Goal: Task Accomplishment & Management: Use online tool/utility

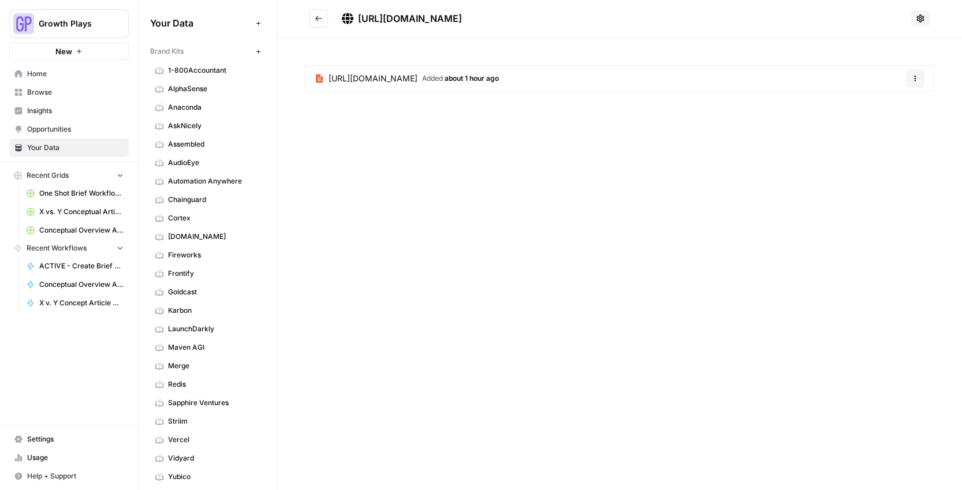
scroll to position [456, 0]
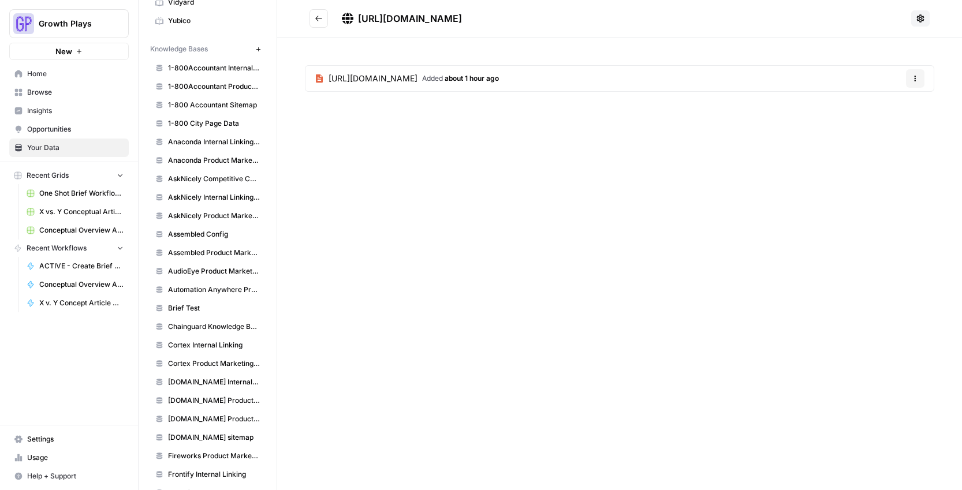
click at [321, 18] on icon "Go back" at bounding box center [319, 18] width 8 height 8
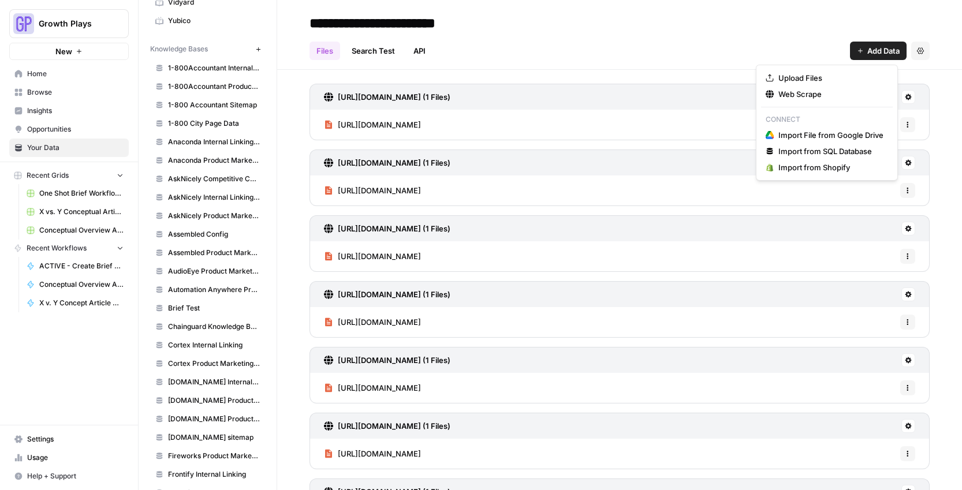
click at [857, 52] on icon "button" at bounding box center [860, 50] width 7 height 7
click at [788, 93] on span "Web Scrape" at bounding box center [830, 94] width 105 height 12
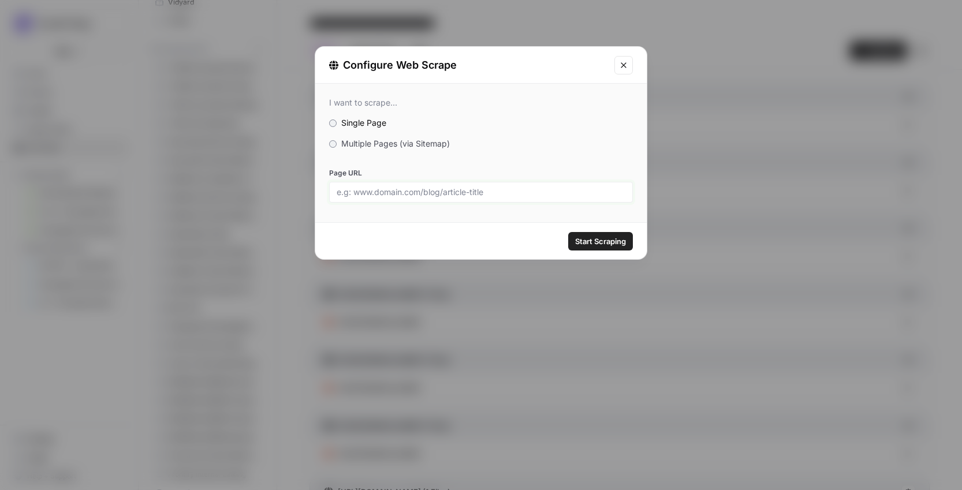
click at [390, 190] on input "Page URL" at bounding box center [481, 192] width 289 height 10
paste input "https://www.flagsmith.com/integrations"
type input "https://www.flagsmith.com/integrations"
click at [587, 237] on span "Start Scraping" at bounding box center [600, 242] width 51 height 12
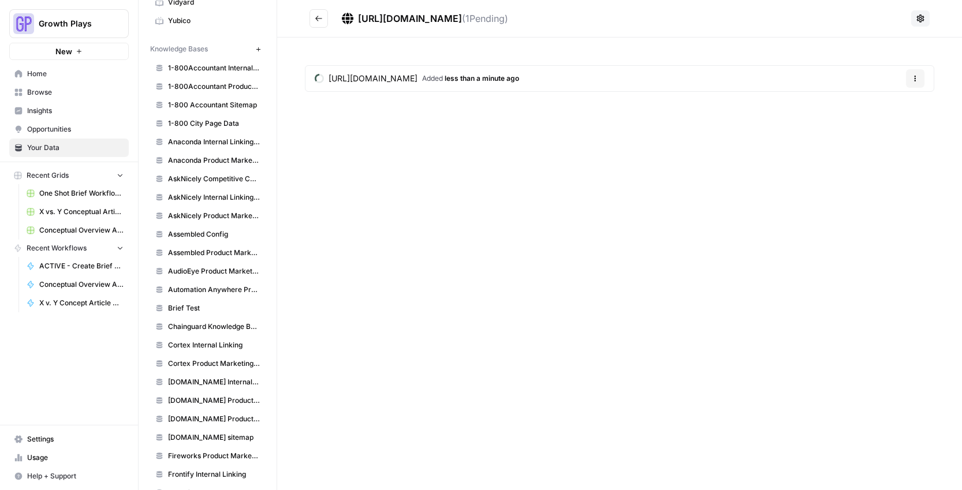
click at [319, 18] on icon "Go back" at bounding box center [319, 18] width 8 height 8
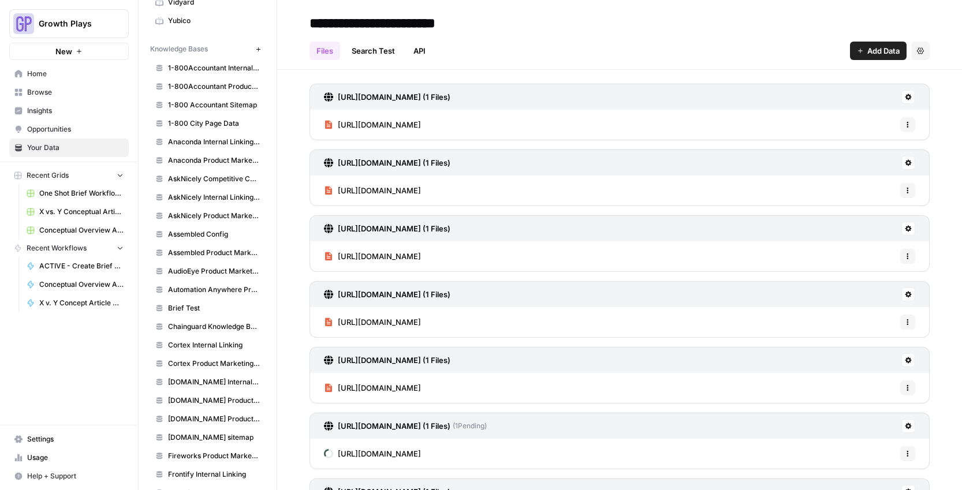
click at [880, 50] on span "Add Data" at bounding box center [883, 51] width 32 height 12
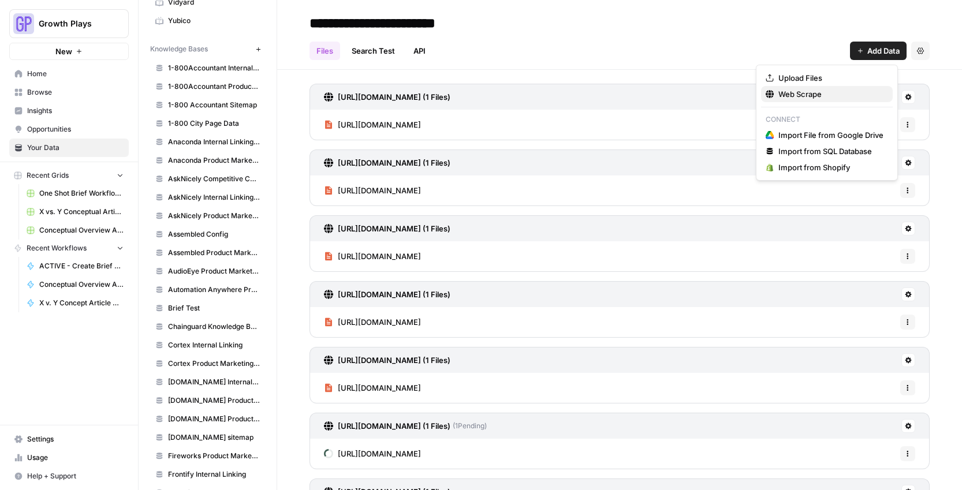
click at [799, 93] on span "Web Scrape" at bounding box center [830, 94] width 105 height 12
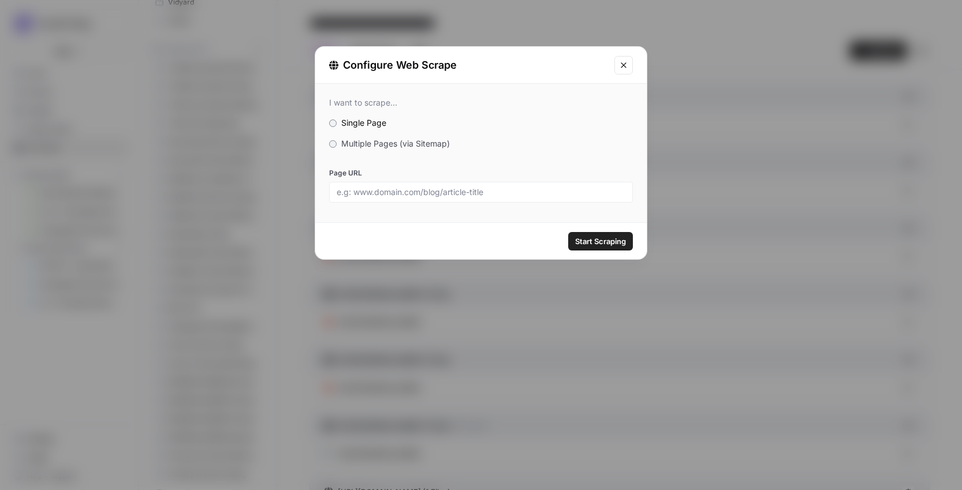
click at [505, 186] on div at bounding box center [481, 192] width 304 height 21
click at [506, 192] on input "Page URL" at bounding box center [481, 192] width 289 height 10
paste input "https://www.flagsmith.com/on-premises-and-private-cloud-hosting"
type input "https://www.flagsmith.com/on-premises-and-private-cloud-hosting"
click at [589, 246] on span "Start Scraping" at bounding box center [600, 242] width 51 height 12
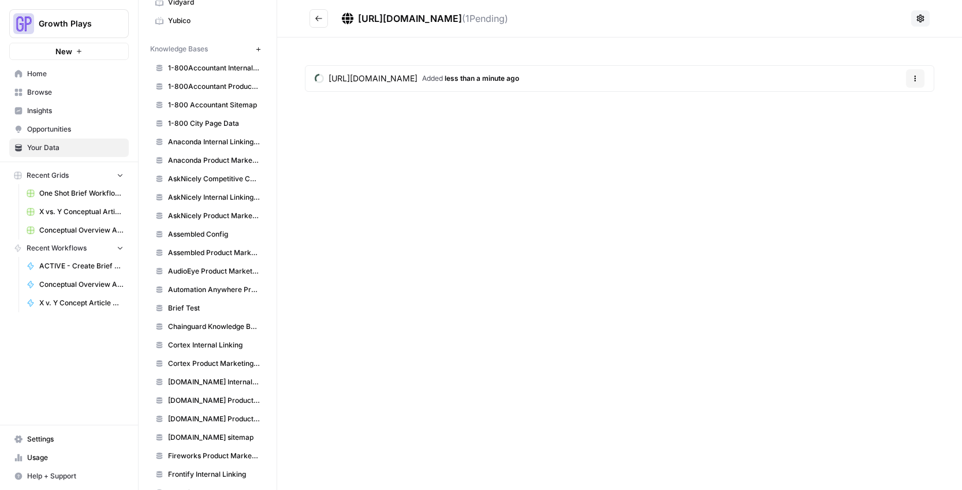
click at [319, 24] on button "Go back" at bounding box center [318, 18] width 18 height 18
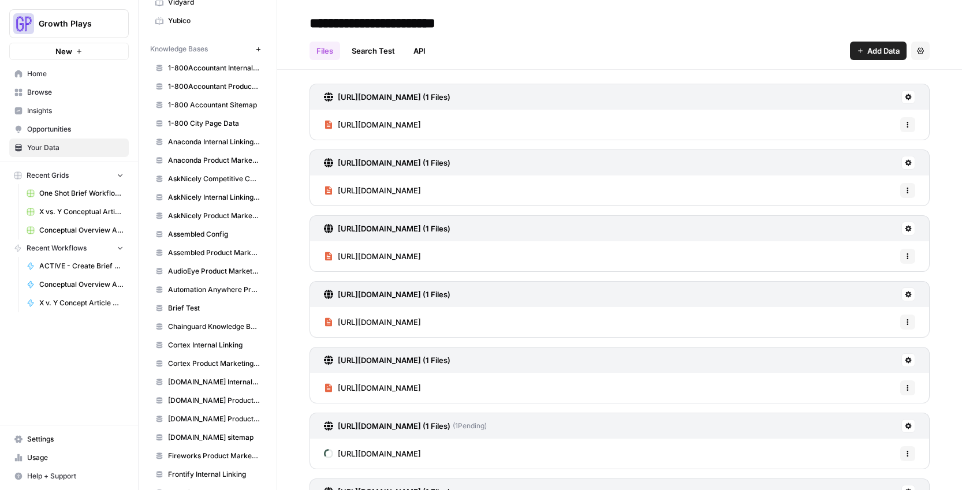
click at [867, 54] on span "Add Data" at bounding box center [883, 51] width 32 height 12
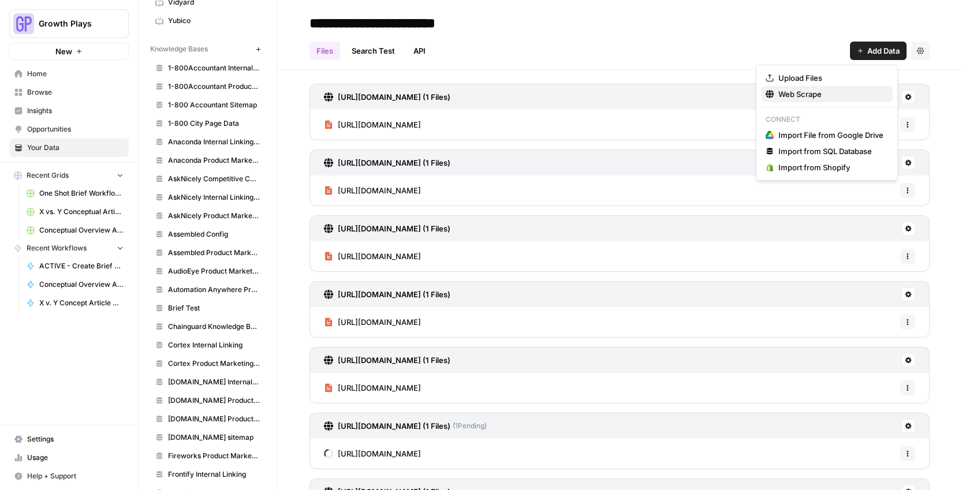
click at [800, 95] on span "Web Scrape" at bounding box center [830, 94] width 105 height 12
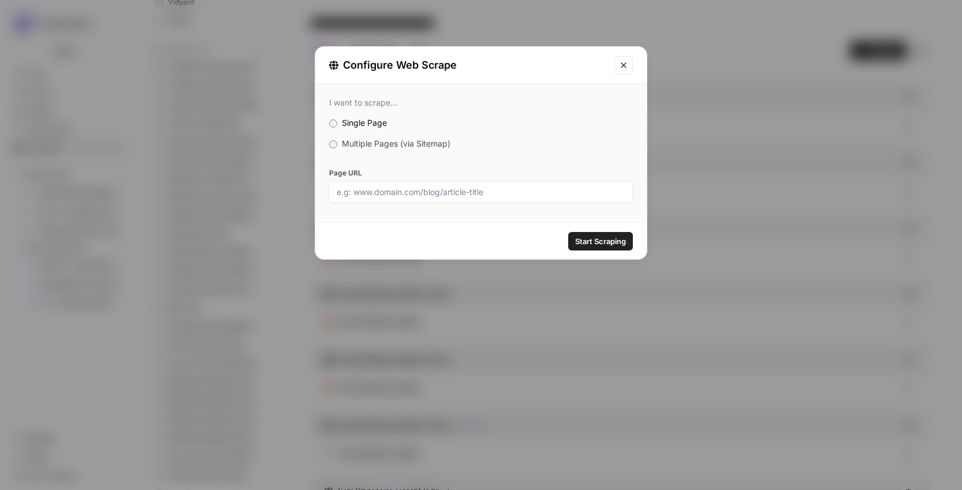
click at [501, 193] on input "Page URL" at bounding box center [481, 192] width 289 height 10
paste input "https://www.flagsmith.com/open-source"
type input "https://www.flagsmith.com/open-source"
click at [615, 241] on span "Start Scraping" at bounding box center [600, 242] width 51 height 12
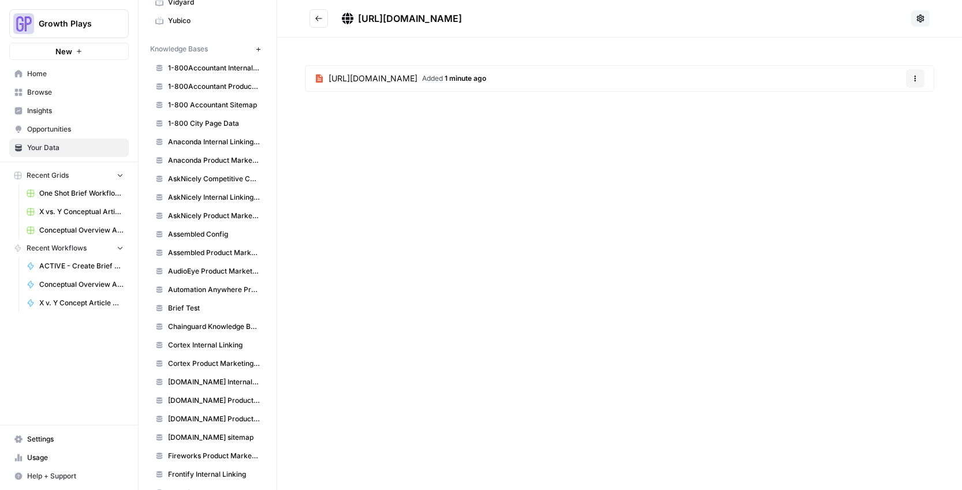
click at [323, 13] on button "Go back" at bounding box center [318, 18] width 18 height 18
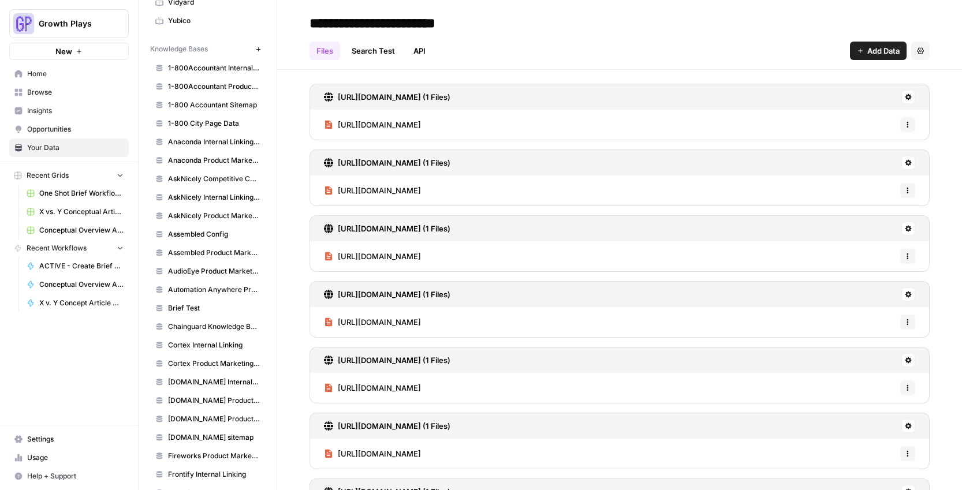
click at [867, 48] on span "Add Data" at bounding box center [883, 51] width 32 height 12
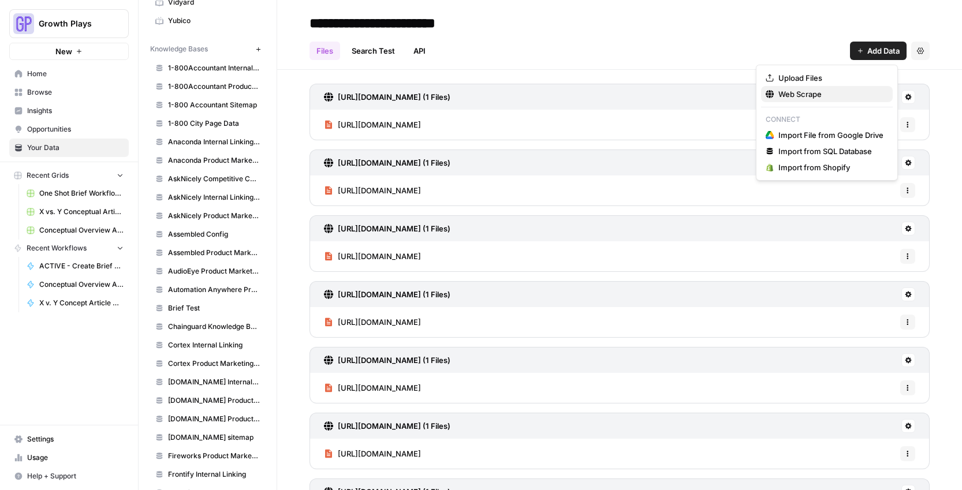
click at [830, 94] on span "Web Scrape" at bounding box center [830, 94] width 105 height 12
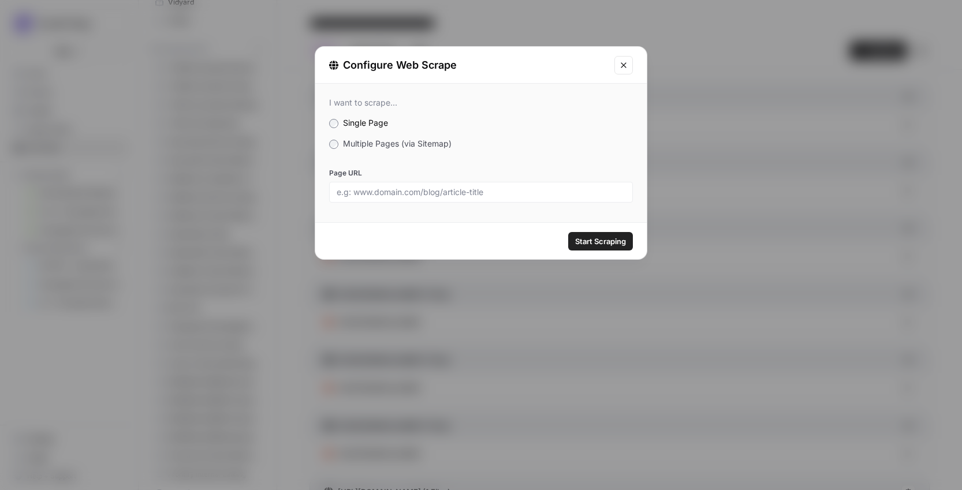
click at [415, 140] on span "Multiple Pages (via Sitemap)" at bounding box center [397, 144] width 109 height 10
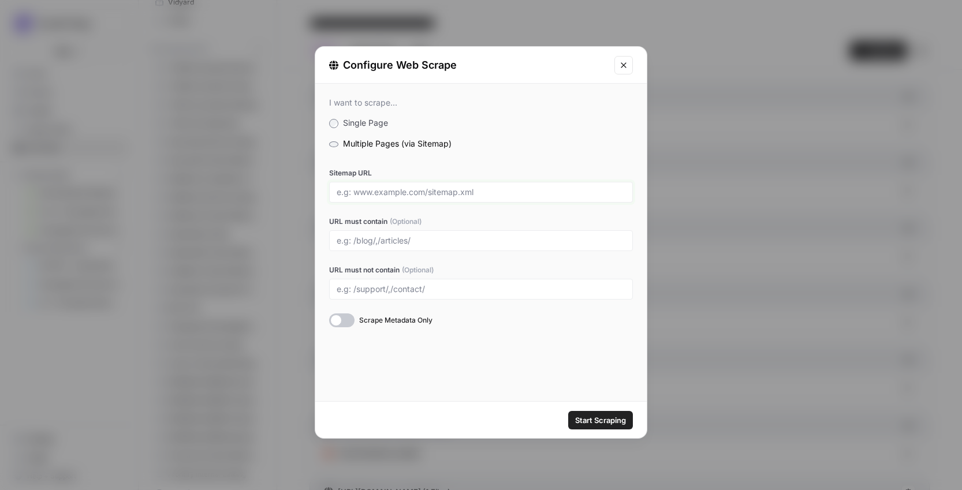
click at [386, 192] on input "Sitemap URL" at bounding box center [481, 192] width 289 height 10
paste input "https://www.harness.io/sitemap.xml"
type input "https://www.harness.io/sitemap.xml"
click at [401, 241] on input "URL must contain (Optional)" at bounding box center [481, 241] width 289 height 10
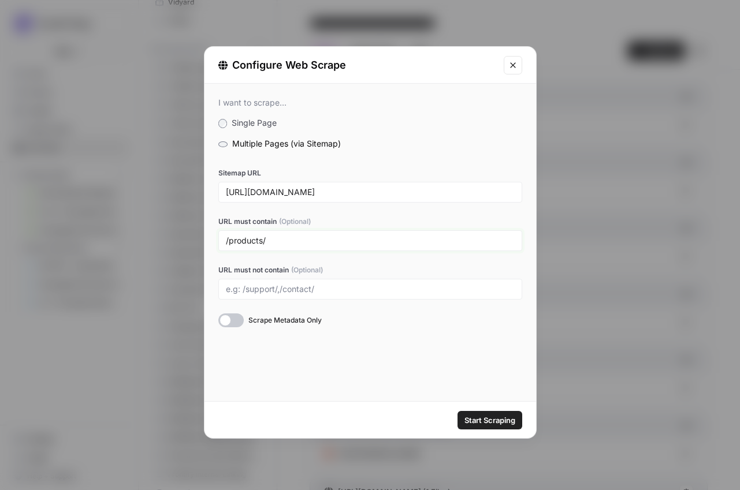
type input "/products/"
click at [503, 423] on span "Start Scraping" at bounding box center [489, 421] width 51 height 12
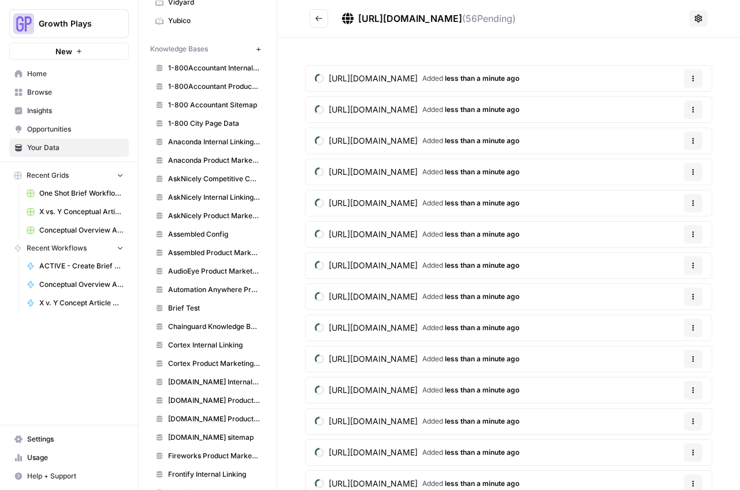
click at [320, 22] on icon "Go back" at bounding box center [319, 18] width 8 height 8
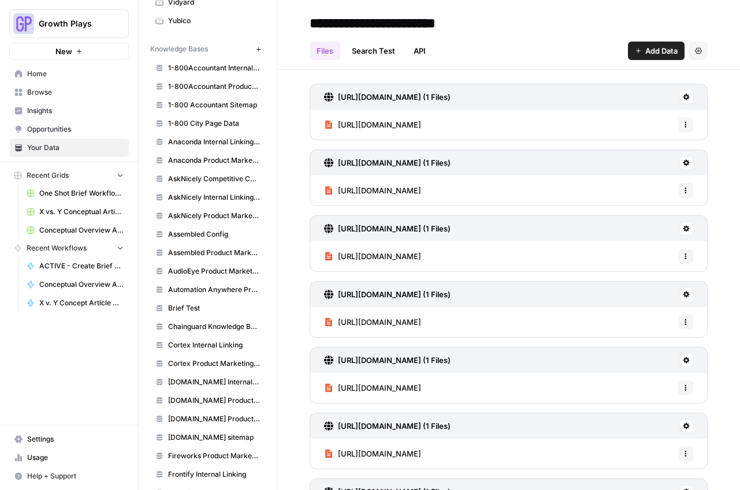
click at [645, 48] on span "Add Data" at bounding box center [661, 51] width 32 height 12
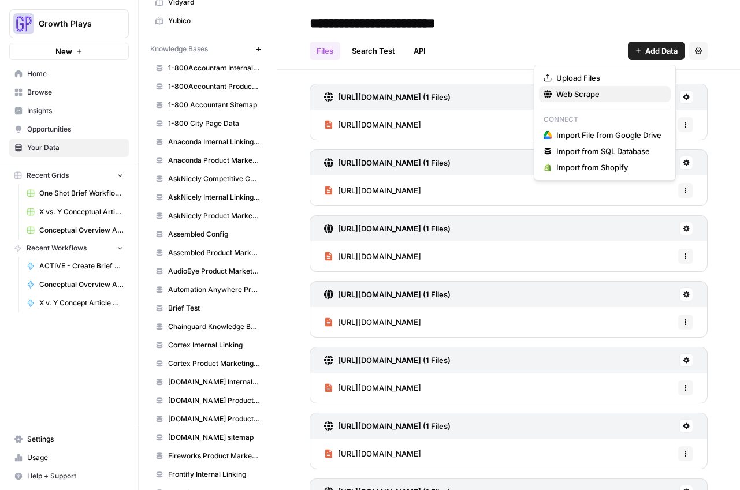
click at [565, 96] on span "Web Scrape" at bounding box center [608, 94] width 105 height 12
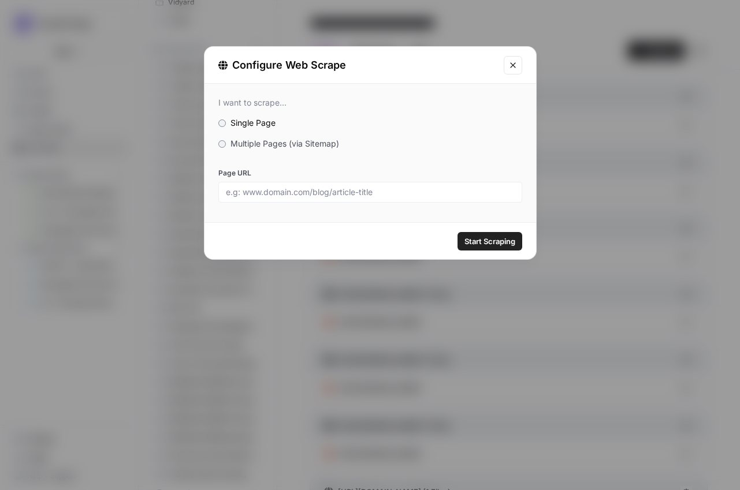
click at [254, 140] on span "Multiple Pages (via Sitemap)" at bounding box center [284, 144] width 109 height 10
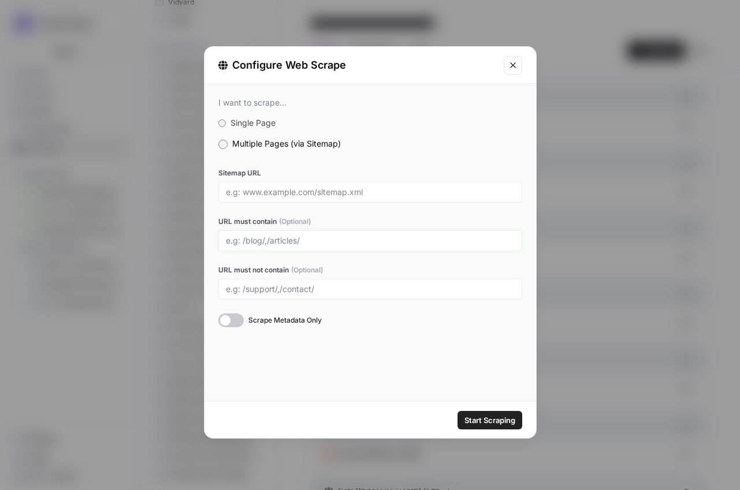
click at [251, 239] on input "URL must contain (Optional)" at bounding box center [370, 241] width 289 height 10
paste input "/solutions/"
type input "/solutions/"
click at [257, 195] on input "Sitemap URL" at bounding box center [370, 192] width 289 height 10
paste input "https://www.jenkins.io/sitemap.xml"
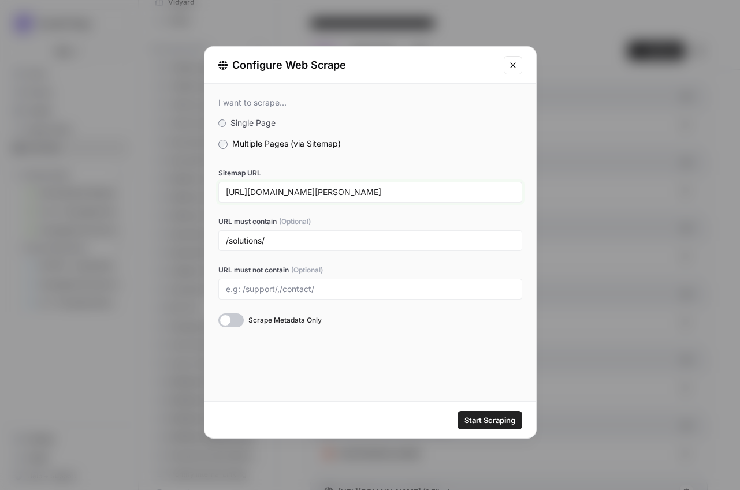
type input "https://www.jenkins.io/sitemap.xml"
click at [499, 426] on button "Start Scraping" at bounding box center [489, 420] width 65 height 18
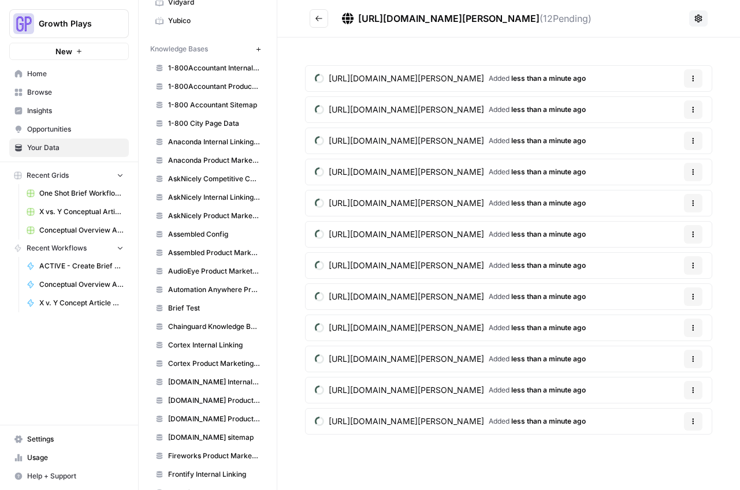
click at [317, 17] on icon "Go back" at bounding box center [318, 18] width 7 height 5
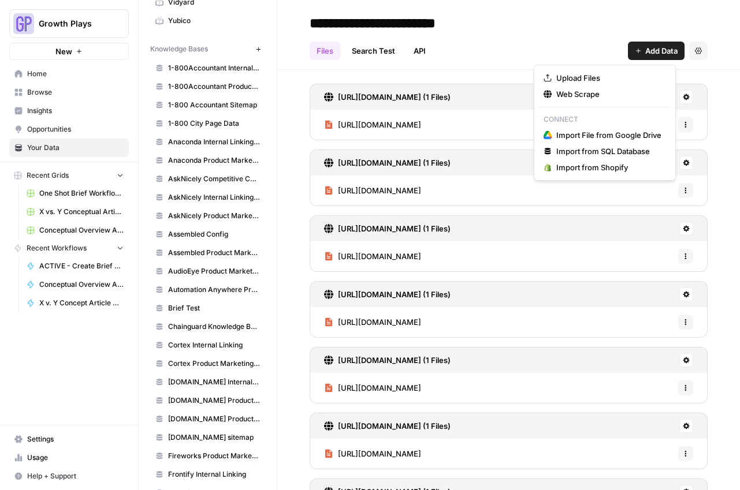
click at [645, 48] on span "Add Data" at bounding box center [661, 51] width 32 height 12
click at [590, 90] on span "Web Scrape" at bounding box center [608, 94] width 105 height 12
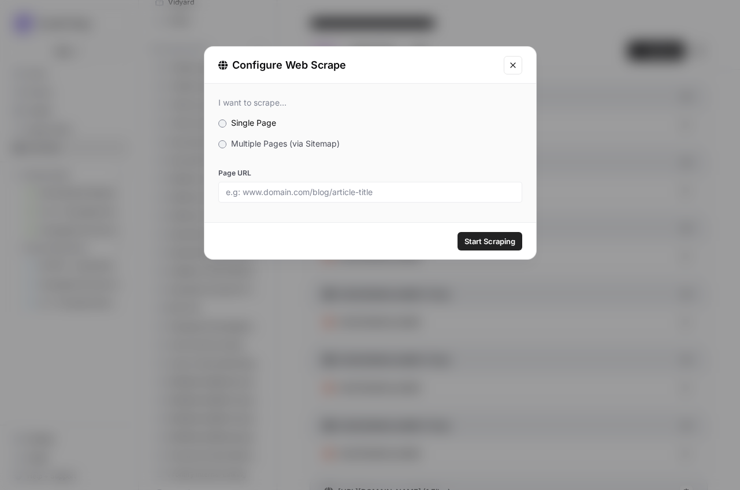
click at [251, 144] on span "Multiple Pages (via Sitemap)" at bounding box center [285, 144] width 109 height 10
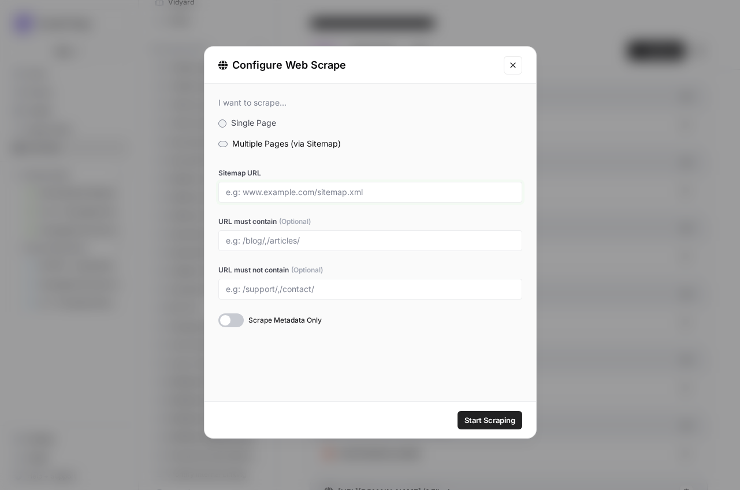
click at [266, 191] on input "Sitemap URL" at bounding box center [370, 192] width 289 height 10
paste input "https://about.gitlab.com/sitemap.xml"
type input "https://about.gitlab.com/sitemap.xml"
click at [268, 241] on input "URL must contain (Optional)" at bounding box center [370, 241] width 289 height 10
type input "/solutions/,/pricing/"
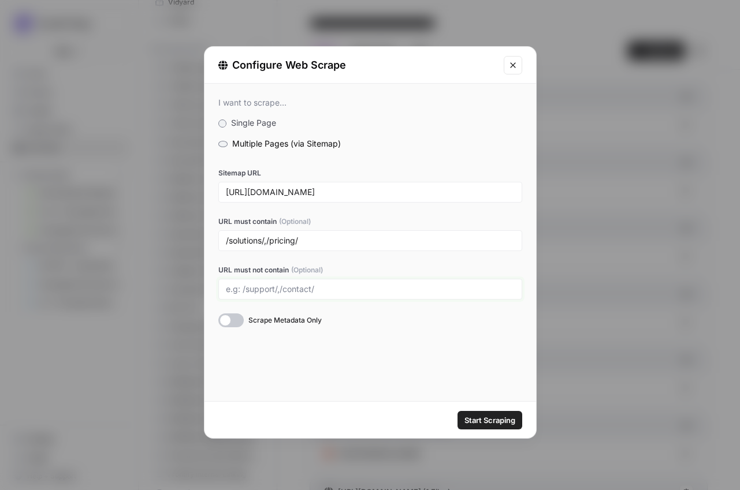
click at [244, 288] on input "URL must not contain (Optional)" at bounding box center [370, 289] width 289 height 10
paste input "/de-de/"
paste input "/fr-fr/"
paste input "/it-it/"
paste input "/ja-jp/"
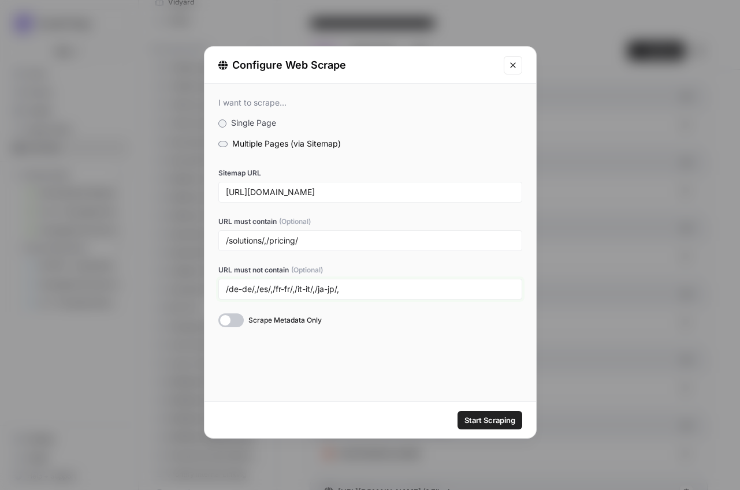
paste input "/pt-br/"
type input "/de-de/,/es/,/fr-fr/,/it-it/,/ja-jp/,/pt-br/"
click at [510, 422] on span "Start Scraping" at bounding box center [489, 421] width 51 height 12
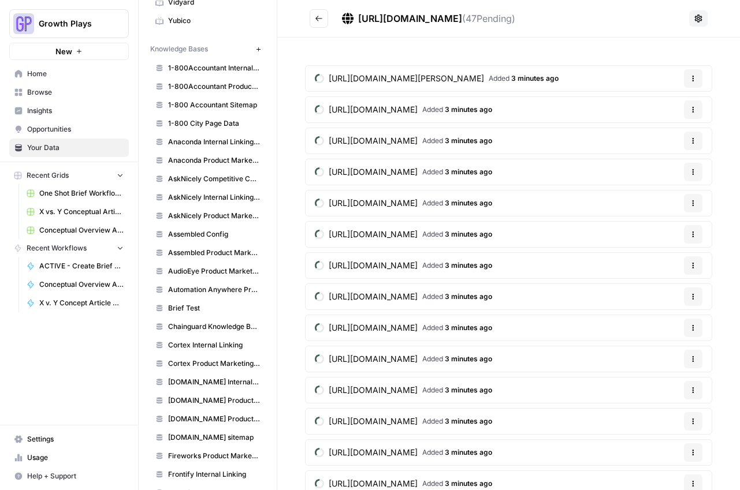
click at [319, 18] on icon "Go back" at bounding box center [318, 18] width 7 height 5
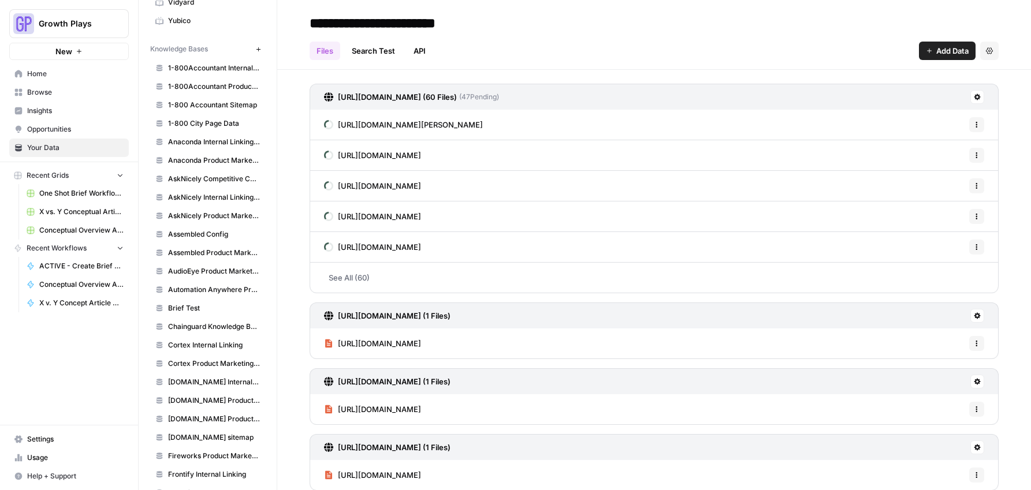
scroll to position [456, 0]
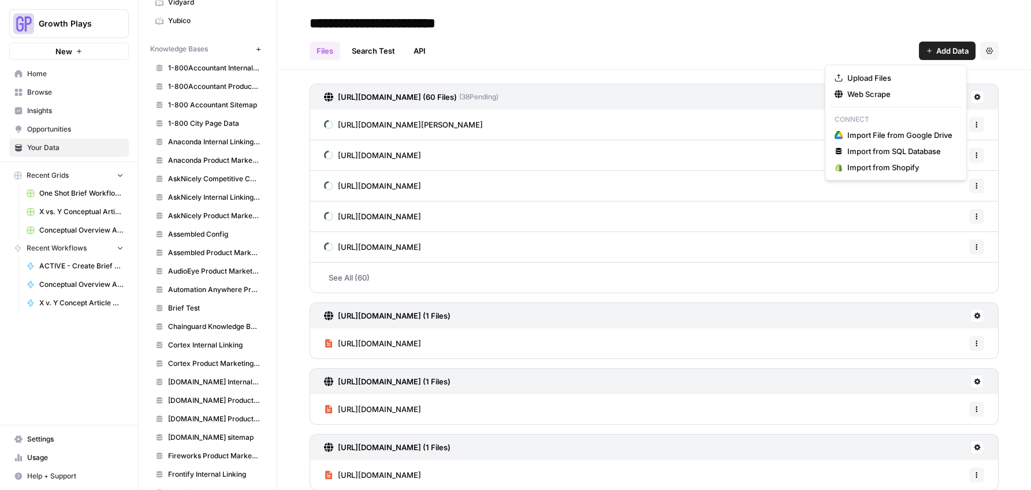
click at [948, 48] on span "Add Data" at bounding box center [952, 51] width 32 height 12
click at [908, 96] on span "Web Scrape" at bounding box center [899, 94] width 105 height 12
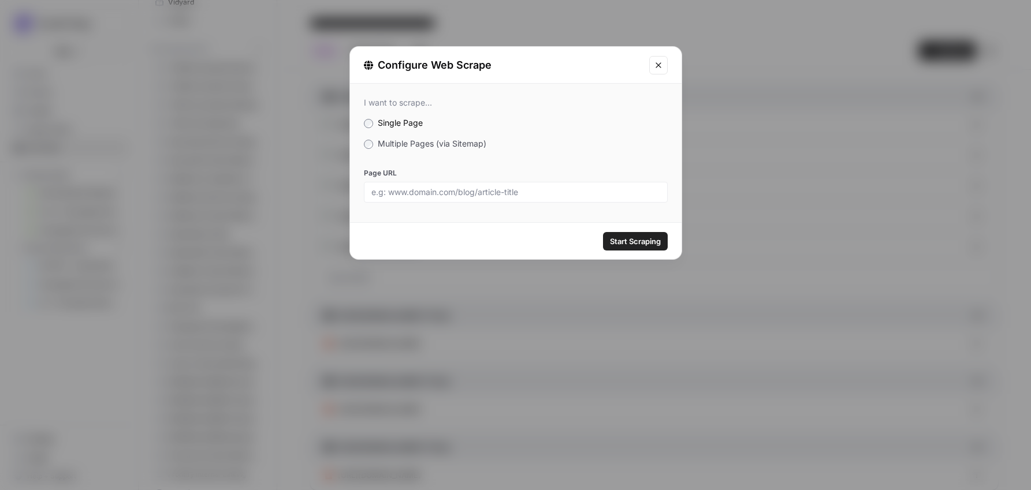
click at [429, 199] on div at bounding box center [516, 192] width 304 height 21
click at [517, 194] on input "Page URL" at bounding box center [515, 192] width 289 height 10
paste input "https://azure.microsoft.com/en-us/products/devops/pipelines"
type input "https://azure.microsoft.com/en-us/products/devops/pipelines"
click at [638, 244] on span "Start Scraping" at bounding box center [635, 242] width 51 height 12
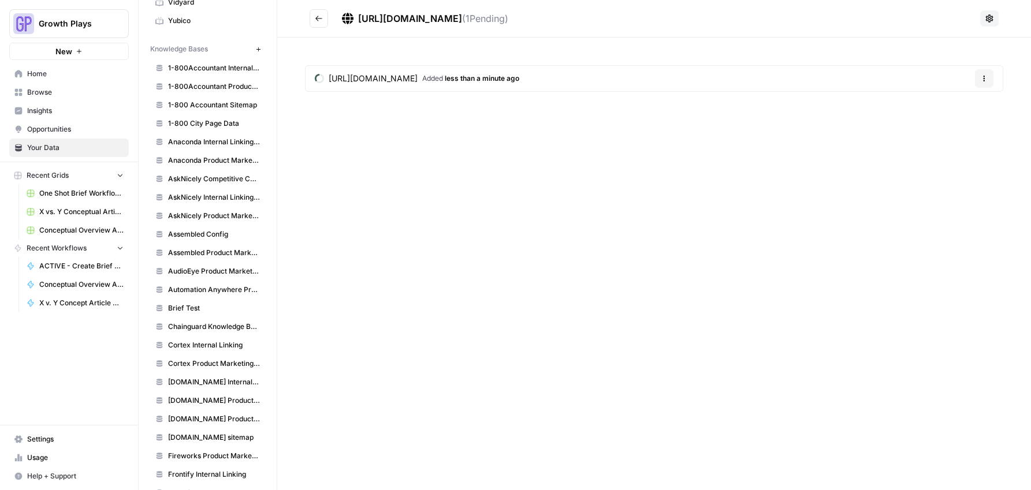
click at [319, 17] on icon "Go back" at bounding box center [319, 18] width 8 height 8
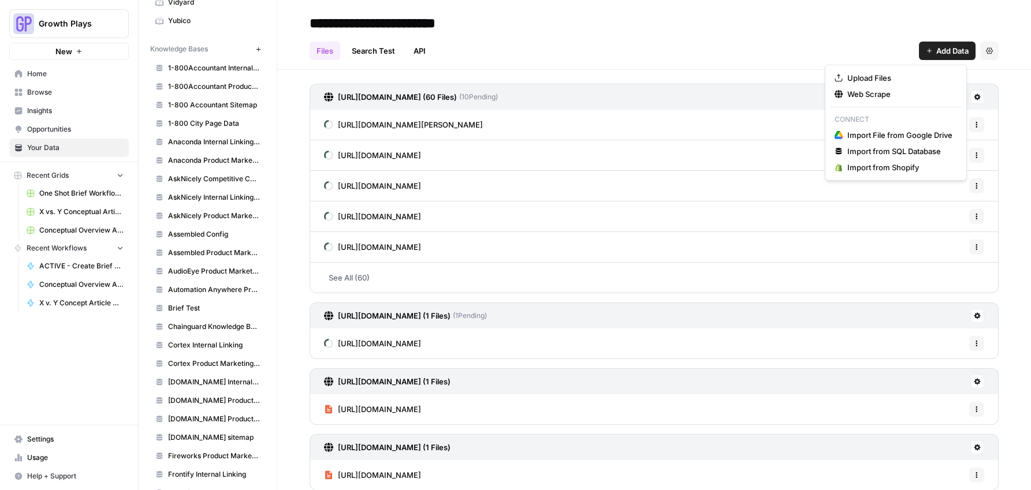
click at [933, 58] on button "Add Data" at bounding box center [947, 51] width 57 height 18
click at [894, 100] on button "Web Scrape" at bounding box center [896, 94] width 132 height 16
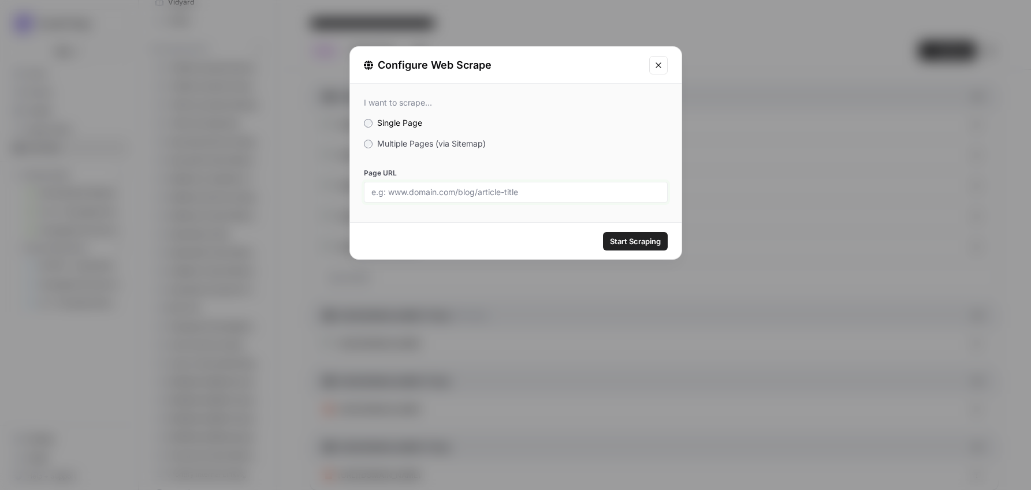
click at [550, 188] on input "Page URL" at bounding box center [515, 192] width 289 height 10
paste input "https://azure.microsoft.com/en-us/pricing/details/devops/azure-devops-services/…"
type input "https://azure.microsoft.com/en-us/pricing/details/devops/azure-devops-services/…"
click at [639, 238] on span "Start Scraping" at bounding box center [635, 242] width 51 height 12
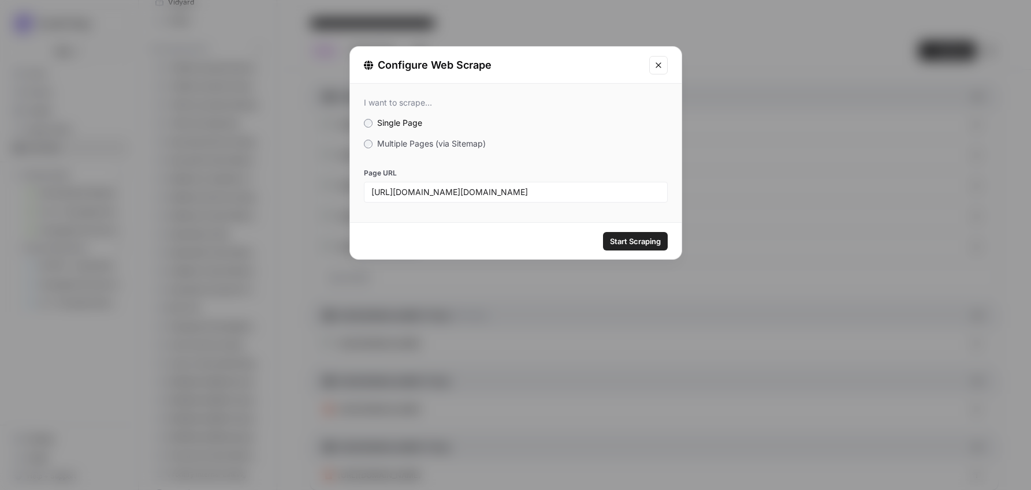
scroll to position [0, 0]
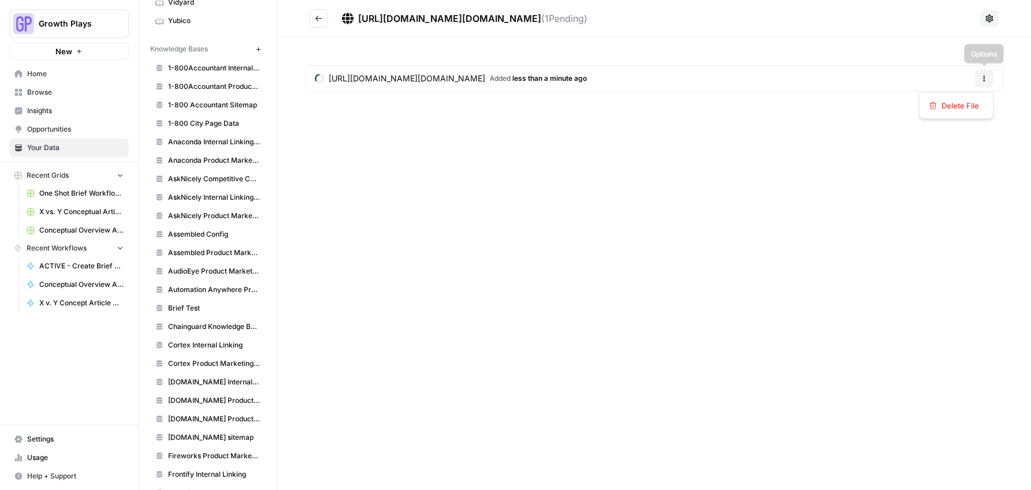
click at [961, 77] on icon "button" at bounding box center [983, 78] width 7 height 7
click at [952, 106] on span "Delete File" at bounding box center [960, 106] width 38 height 12
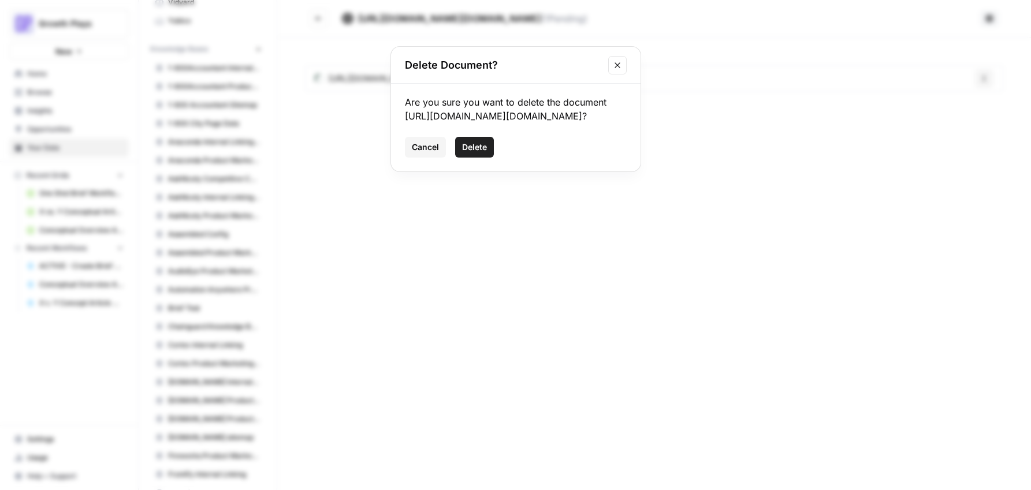
click at [475, 153] on span "Delete" at bounding box center [474, 147] width 25 height 12
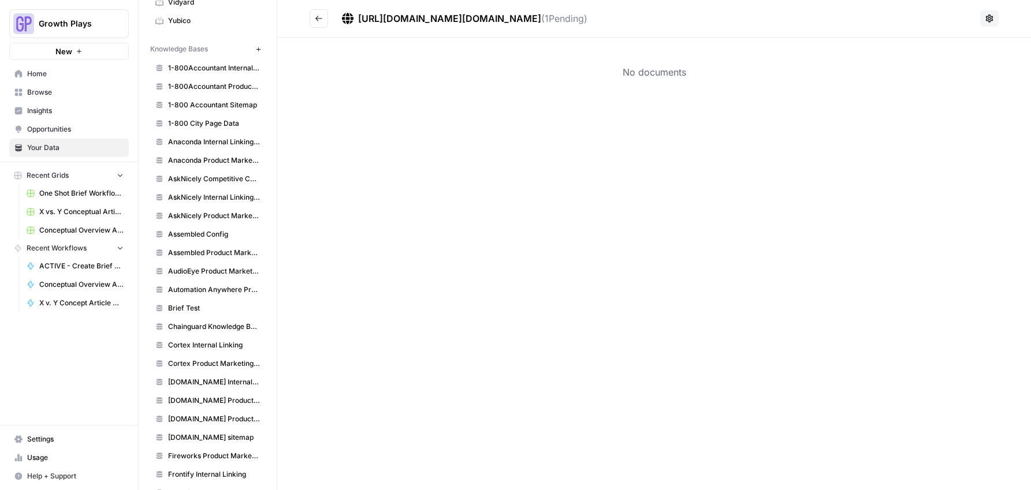
click at [320, 19] on icon "Go back" at bounding box center [319, 18] width 8 height 8
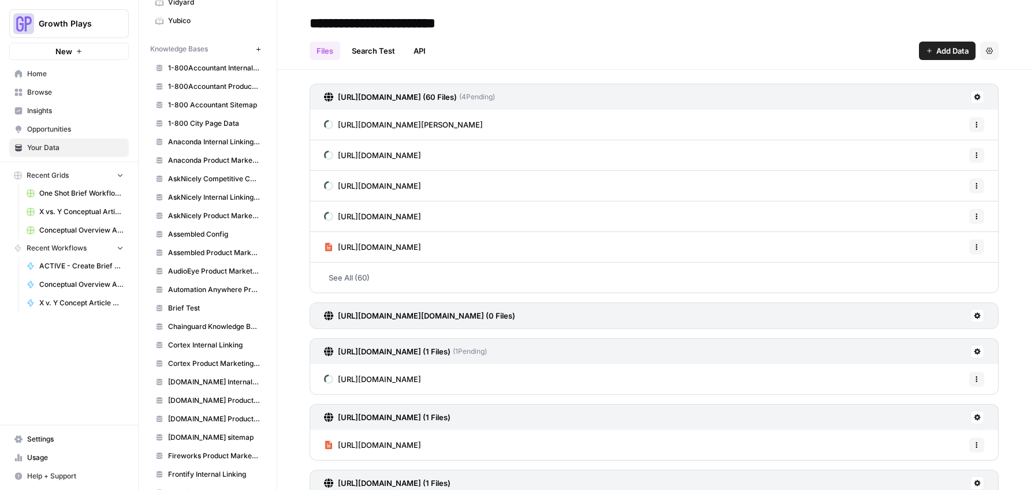
click at [936, 46] on span "Add Data" at bounding box center [952, 51] width 32 height 12
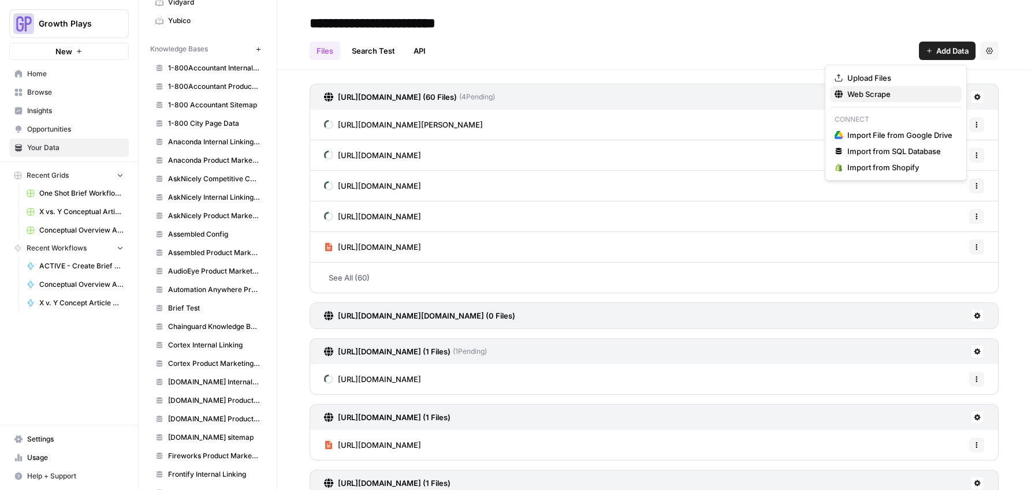
click at [883, 94] on span "Web Scrape" at bounding box center [899, 94] width 105 height 12
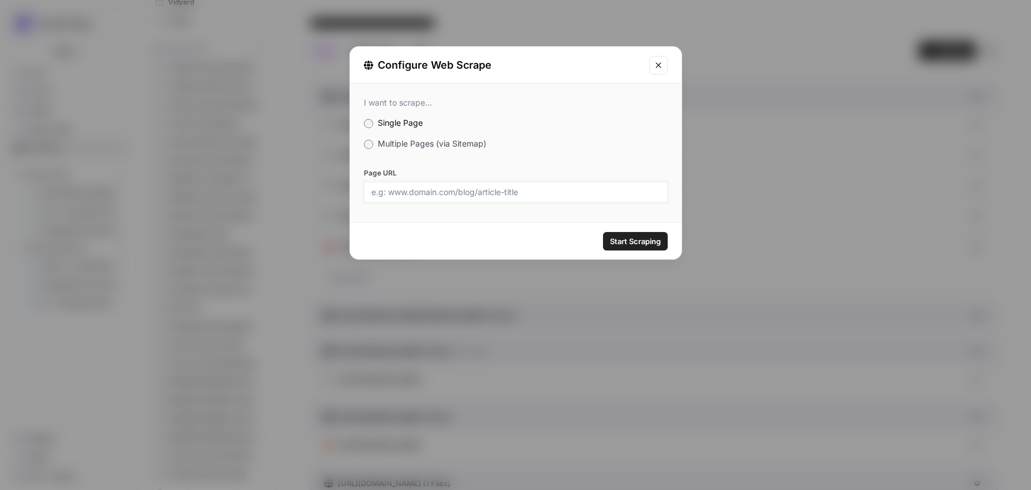
click at [535, 195] on input "Page URL" at bounding box center [515, 192] width 289 height 10
paste input "https://azure.microsoft.com/en-us/pricing/details/devops/azure-devops-services/"
type input "https://azure.microsoft.com/en-us/pricing/details/devops/azure-devops-services/"
click at [637, 230] on div "Start Scraping" at bounding box center [515, 241] width 331 height 36
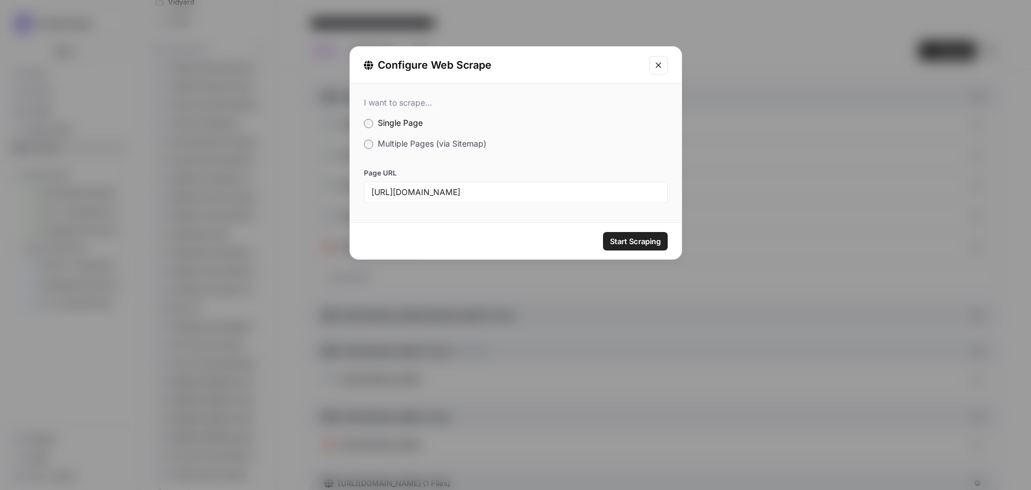
scroll to position [0, 0]
click at [639, 241] on span "Start Scraping" at bounding box center [635, 242] width 51 height 12
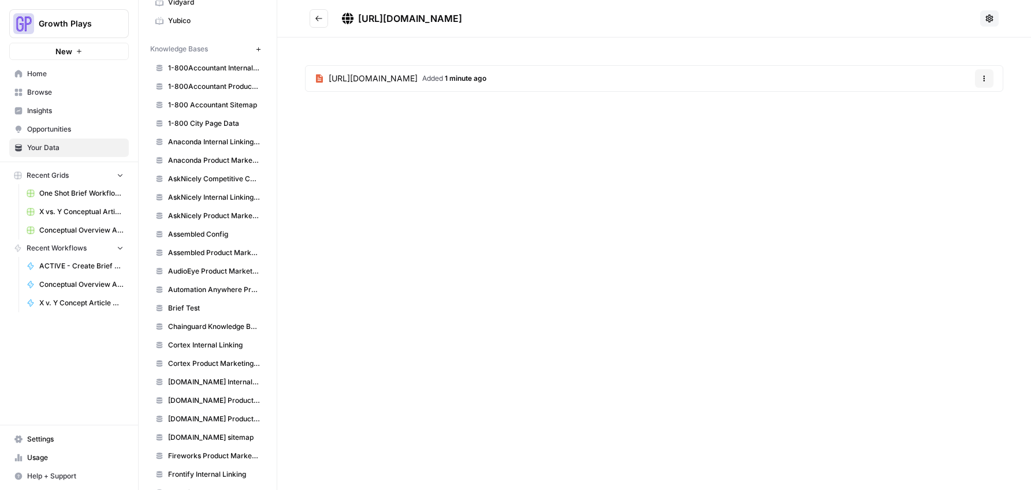
click at [316, 20] on icon "Go back" at bounding box center [319, 18] width 8 height 8
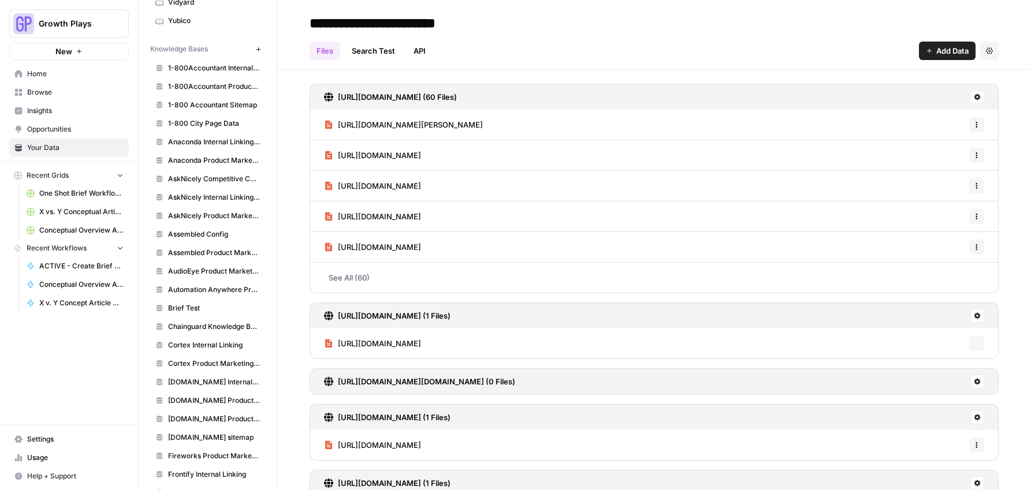
click at [939, 55] on span "Add Data" at bounding box center [952, 51] width 32 height 12
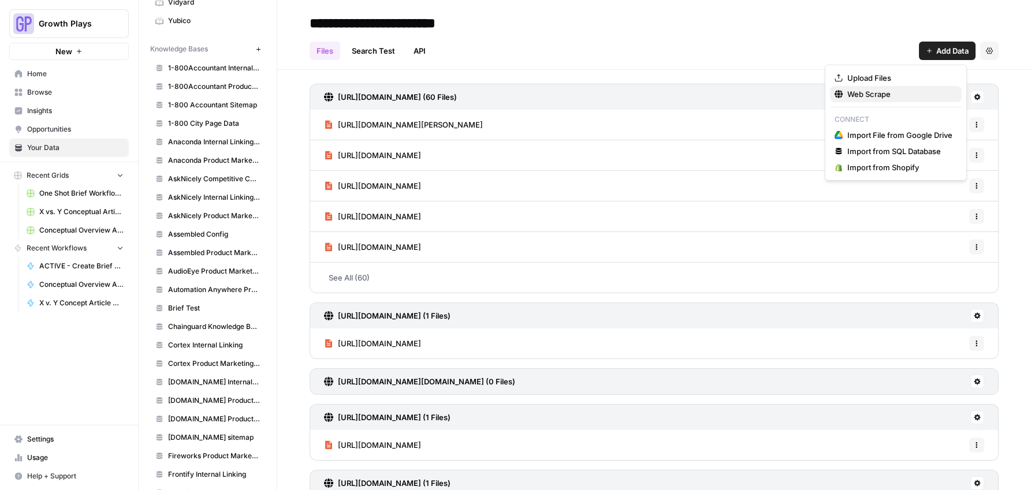
click at [872, 93] on span "Web Scrape" at bounding box center [899, 94] width 105 height 12
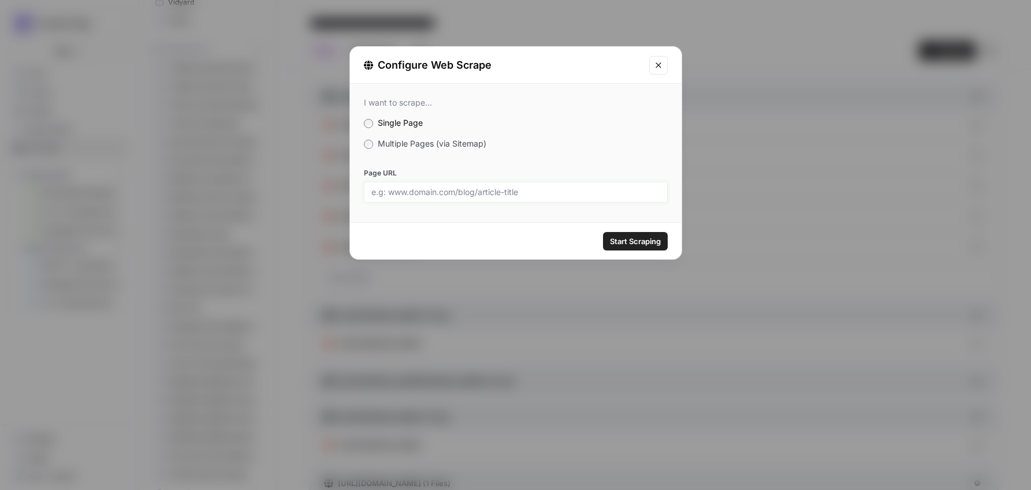
click at [485, 188] on input "Page URL" at bounding box center [515, 192] width 289 height 10
paste input "https://docs.aws.amazon.com/appconfig/latest/userguide/what-is-appconfig.html?u…"
type input "https://docs.aws.amazon.com/appconfig/latest/userguide/what-is-appconfig.html?u…"
click at [650, 251] on div "Start Scraping" at bounding box center [515, 241] width 331 height 36
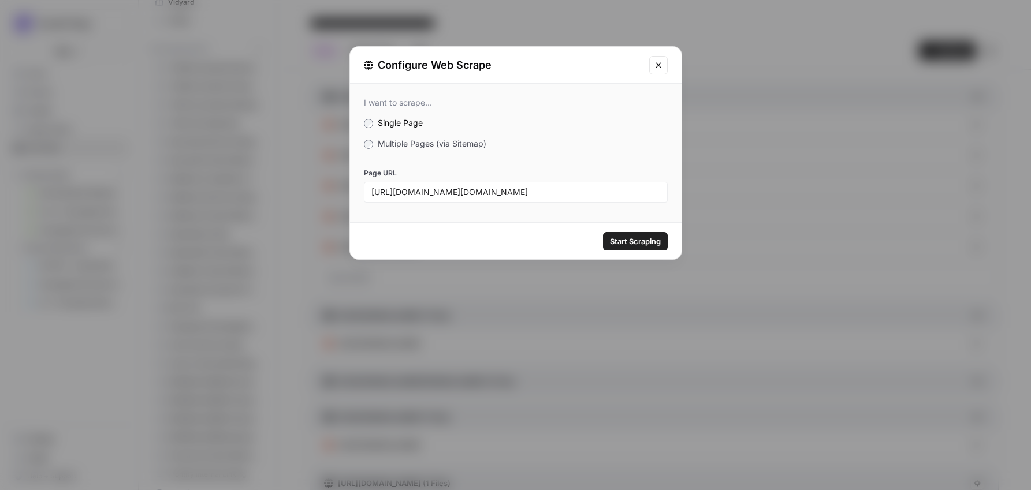
scroll to position [0, 0]
click at [647, 241] on span "Start Scraping" at bounding box center [635, 242] width 51 height 12
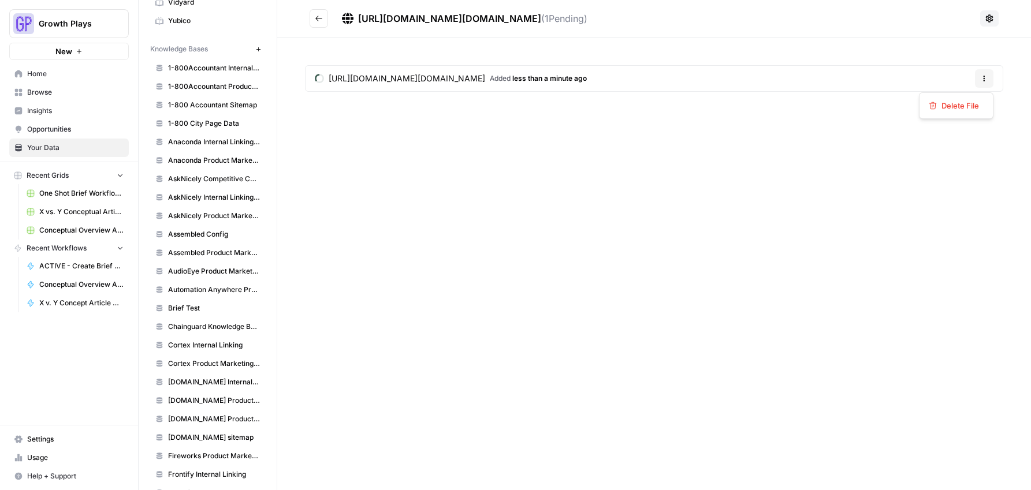
click at [961, 82] on button "Options" at bounding box center [984, 78] width 18 height 18
click at [961, 106] on span "Delete File" at bounding box center [960, 106] width 38 height 12
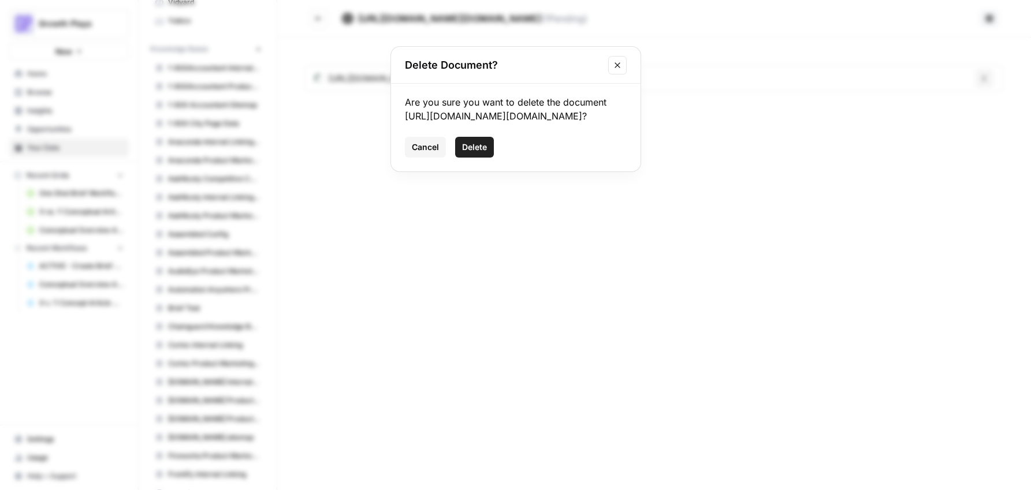
click at [484, 153] on span "Delete" at bounding box center [474, 147] width 25 height 12
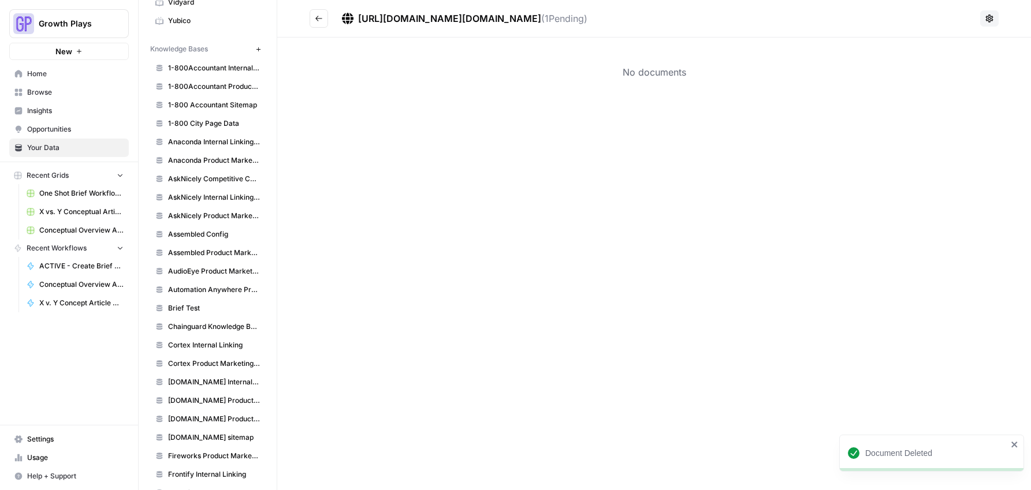
click at [321, 18] on icon "Go back" at bounding box center [319, 18] width 8 height 8
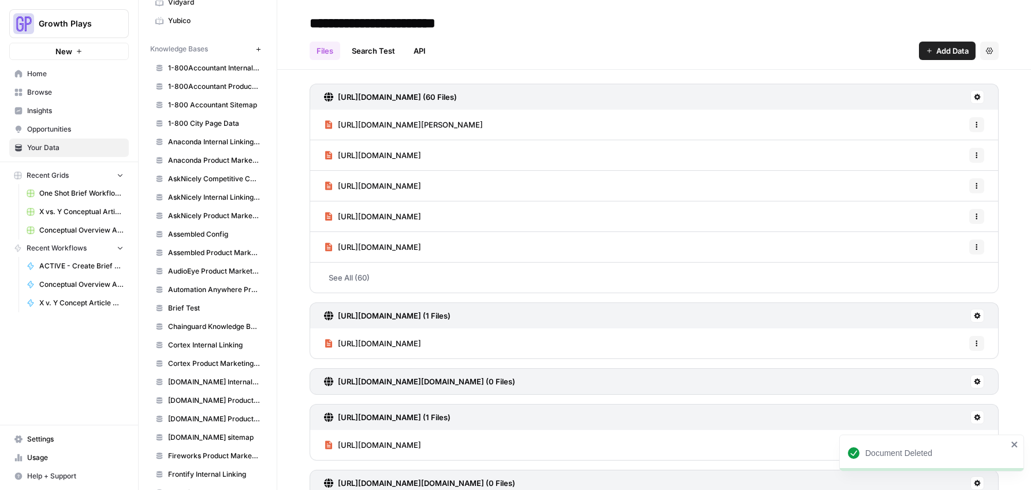
click at [936, 45] on span "Add Data" at bounding box center [952, 51] width 32 height 12
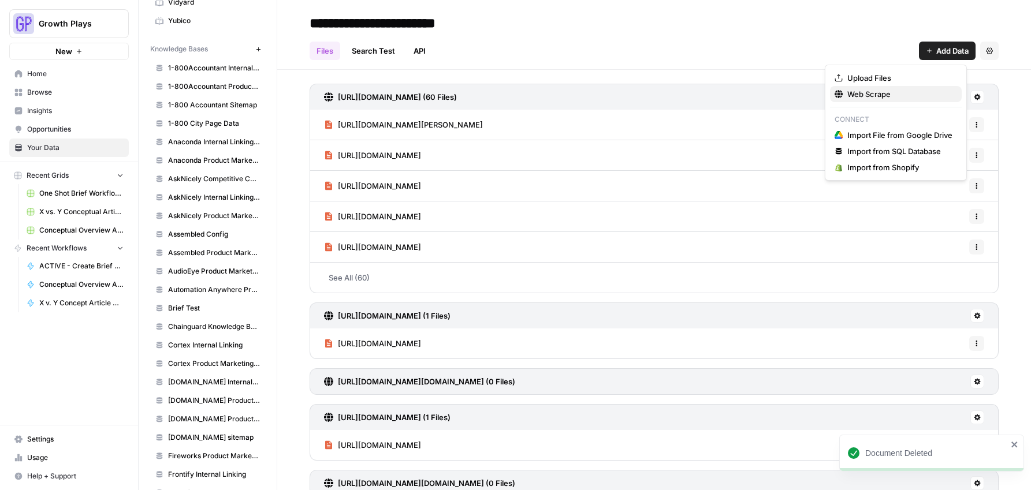
click at [916, 92] on span "Web Scrape" at bounding box center [899, 94] width 105 height 12
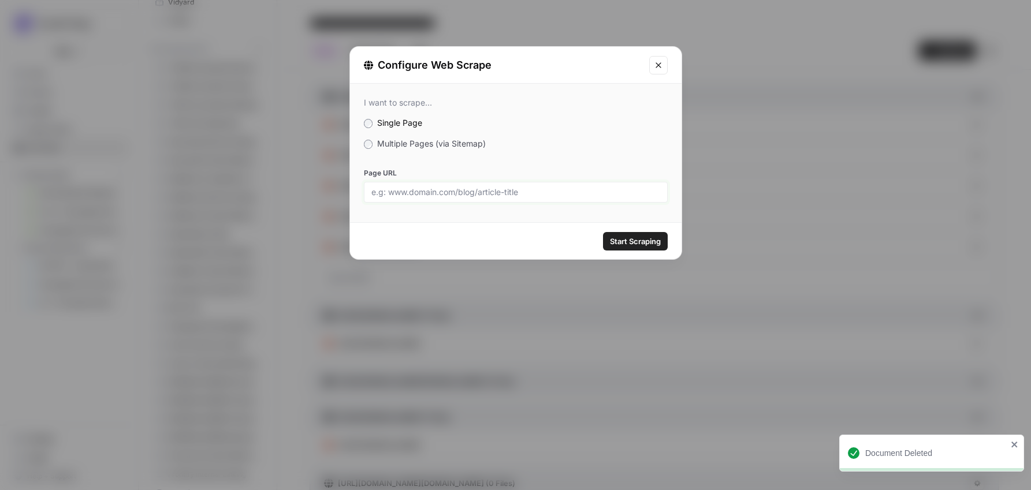
click at [472, 189] on input "Page URL" at bounding box center [515, 192] width 289 height 10
paste input "https://aws.amazon.com/systems-manager/features/appconfig/"
type input "https://aws.amazon.com/systems-manager/features/appconfig/"
click at [637, 247] on span "Start Scraping" at bounding box center [635, 242] width 51 height 12
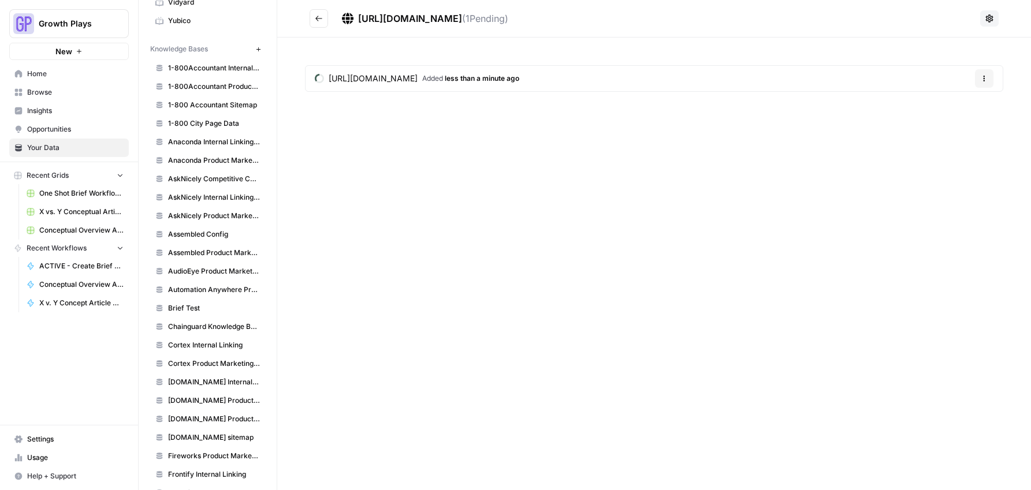
drag, startPoint x: 311, startPoint y: 14, endPoint x: 329, endPoint y: 17, distance: 17.6
click at [311, 14] on button "Go back" at bounding box center [318, 18] width 18 height 18
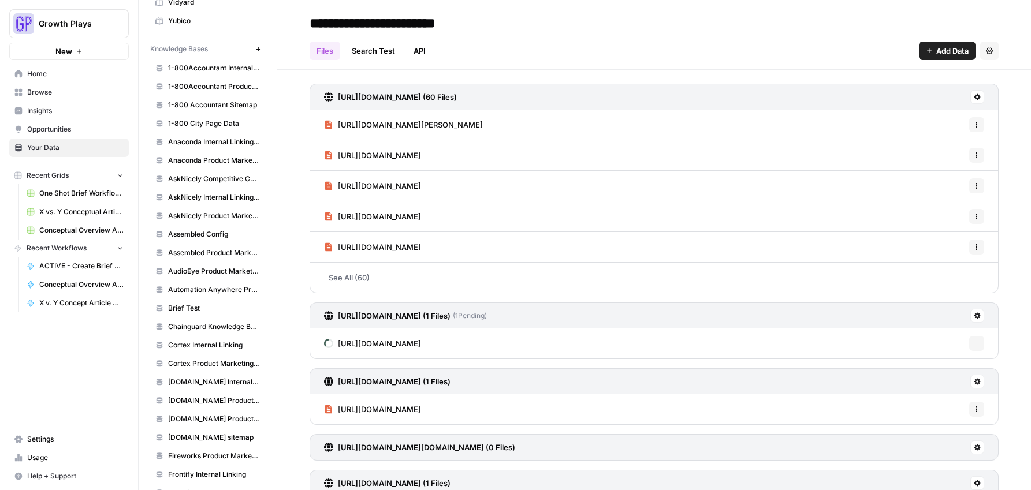
click at [936, 54] on span "Add Data" at bounding box center [952, 51] width 32 height 12
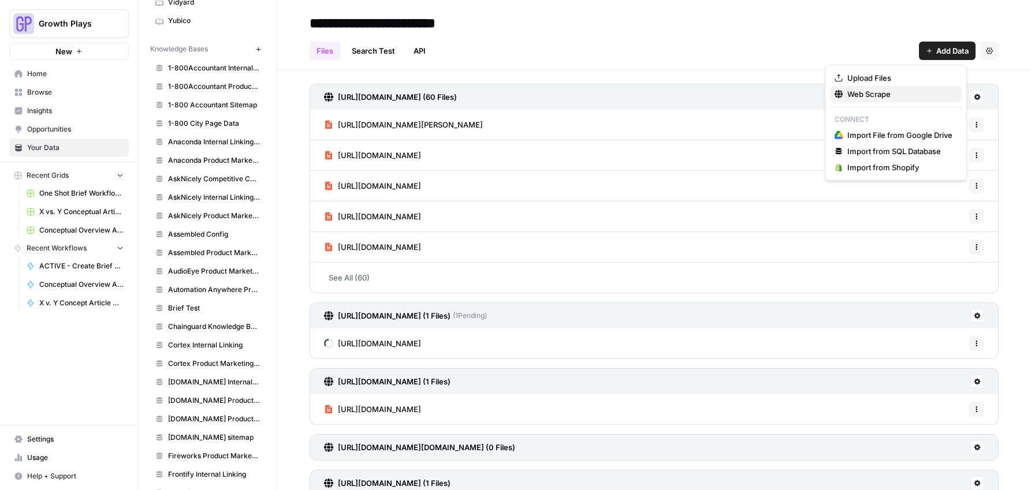
click at [883, 90] on span "Web Scrape" at bounding box center [899, 94] width 105 height 12
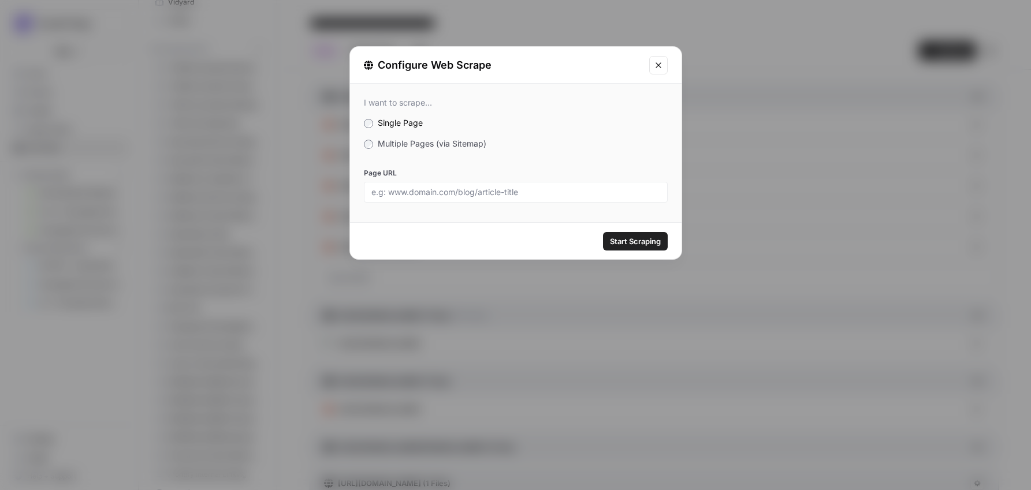
click at [497, 178] on div "Page URL" at bounding box center [516, 185] width 304 height 35
click at [499, 184] on div at bounding box center [516, 192] width 304 height 21
click at [507, 192] on input "Page URL" at bounding box center [515, 192] width 289 height 10
paste input "https://docs.aws.amazon.com/appconfig/latest/userguide/what-is-appconfig.html"
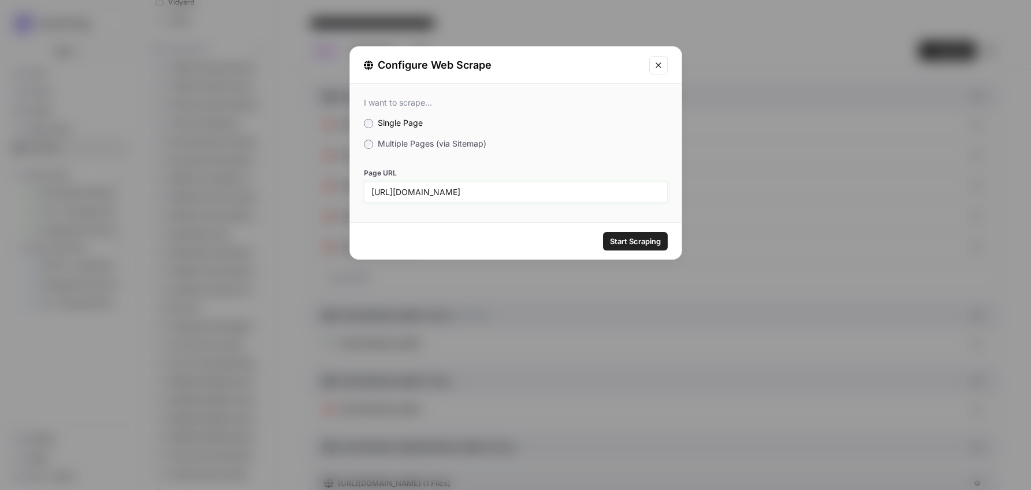
type input "https://docs.aws.amazon.com/appconfig/latest/userguide/what-is-appconfig.html"
click at [639, 249] on button "Start Scraping" at bounding box center [635, 241] width 65 height 18
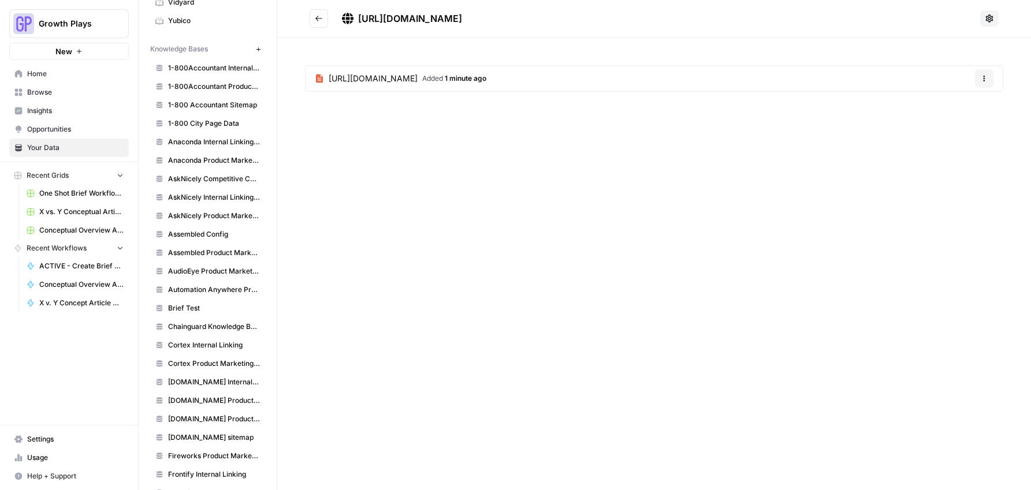
click at [321, 18] on icon "Go back" at bounding box center [318, 18] width 7 height 5
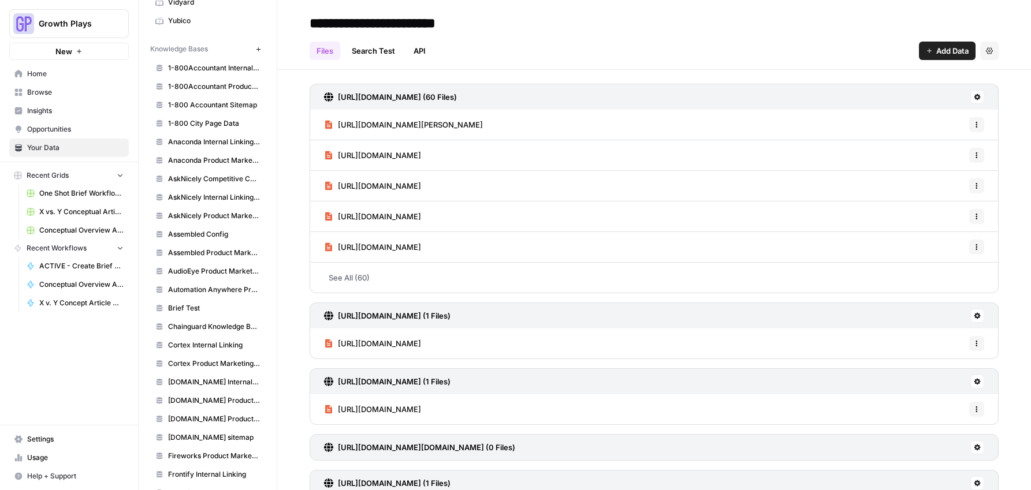
click at [31, 72] on span "Home" at bounding box center [75, 74] width 96 height 10
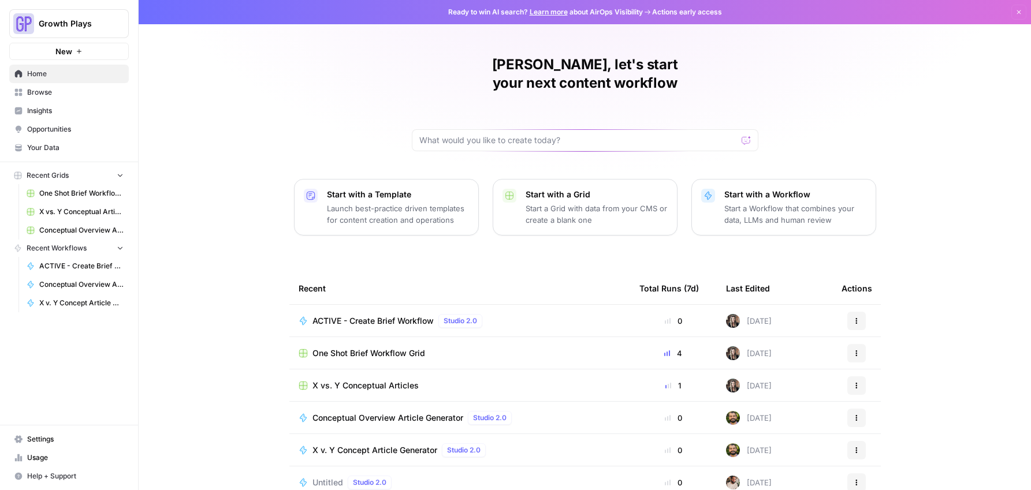
click at [31, 95] on span "Browse" at bounding box center [75, 92] width 96 height 10
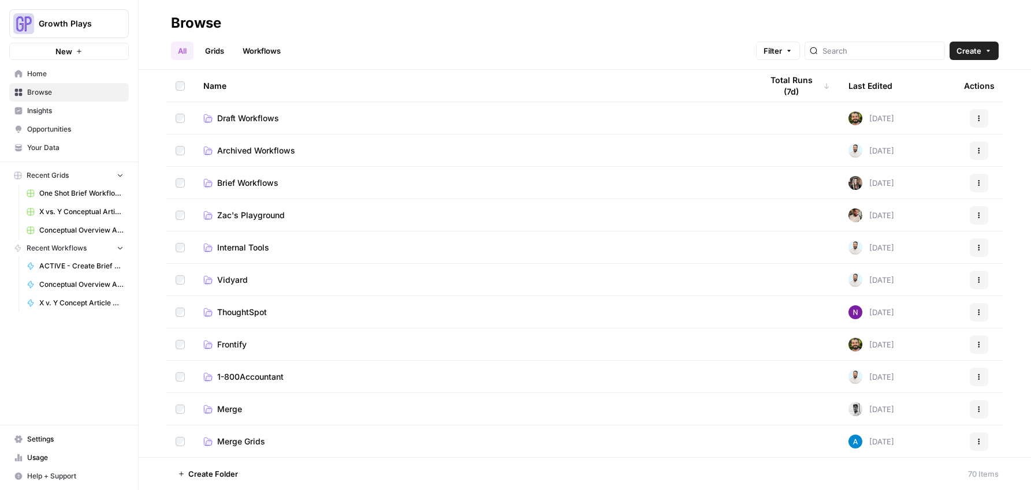
click at [250, 121] on span "Draft Workflows" at bounding box center [248, 119] width 62 height 12
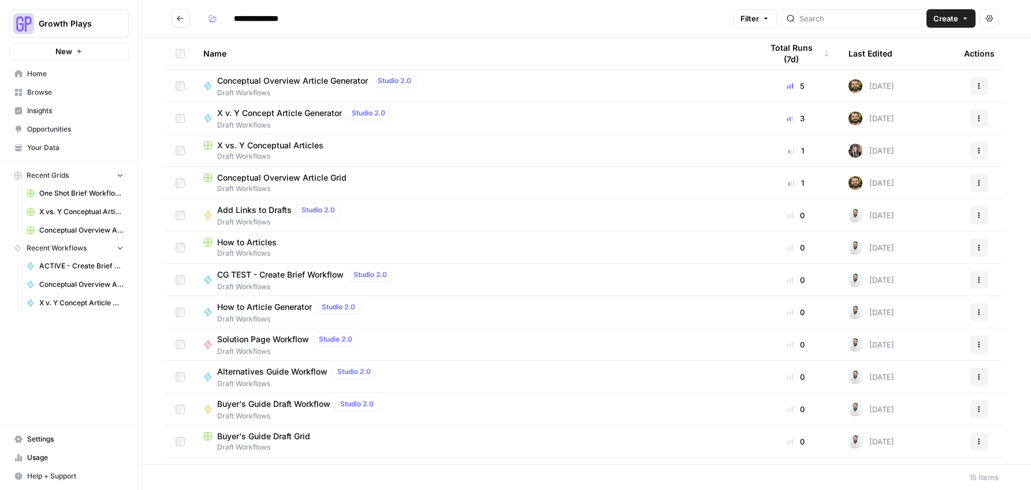
click at [244, 435] on span "Buyer's Guide Draft Grid" at bounding box center [263, 437] width 93 height 12
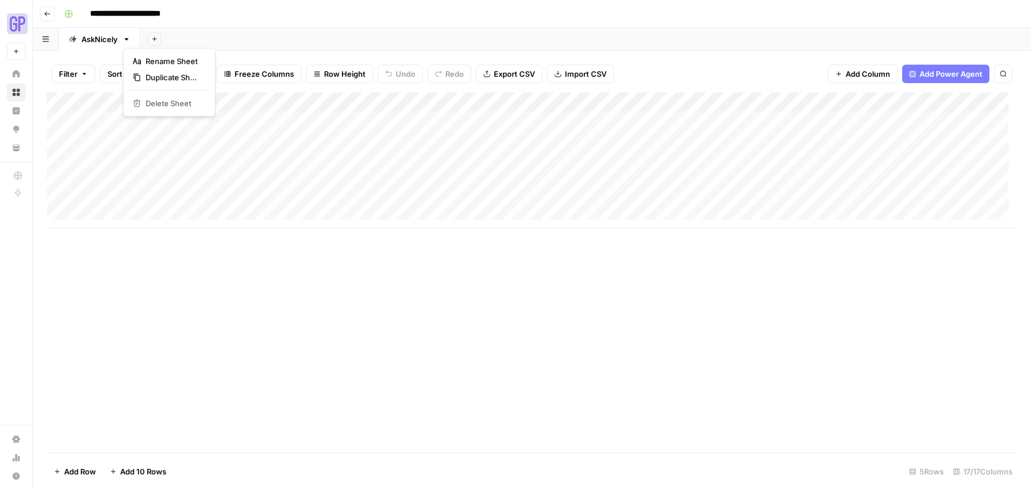
click at [128, 40] on icon "button" at bounding box center [126, 39] width 8 height 8
click at [156, 77] on span "Duplicate Sheet" at bounding box center [172, 78] width 55 height 12
click at [191, 44] on link "AskNicely" at bounding box center [180, 39] width 81 height 23
click at [208, 39] on icon "button" at bounding box center [208, 39] width 4 height 2
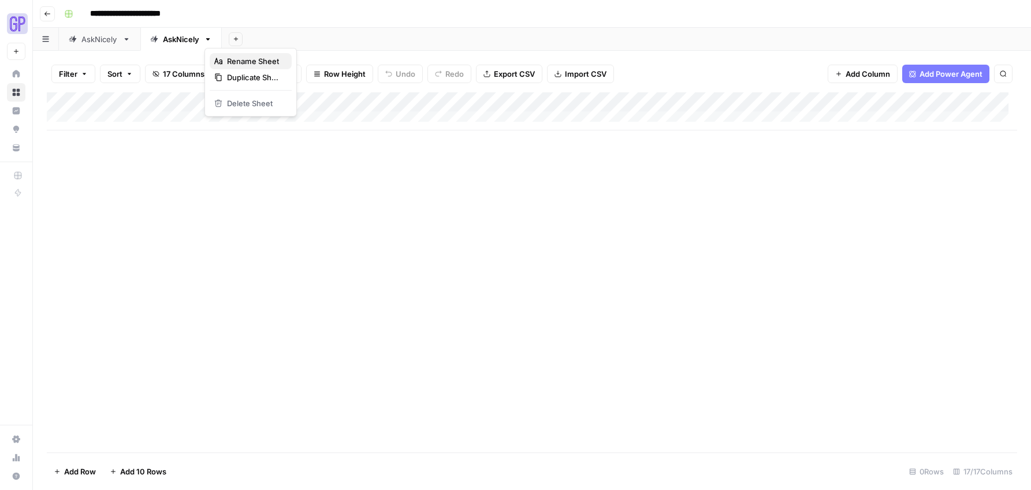
click at [225, 63] on div "Rename Sheet" at bounding box center [250, 61] width 73 height 12
click at [185, 46] on input "*********" at bounding box center [182, 39] width 38 height 15
click at [184, 41] on input "*********" at bounding box center [182, 39] width 38 height 15
type input "*"
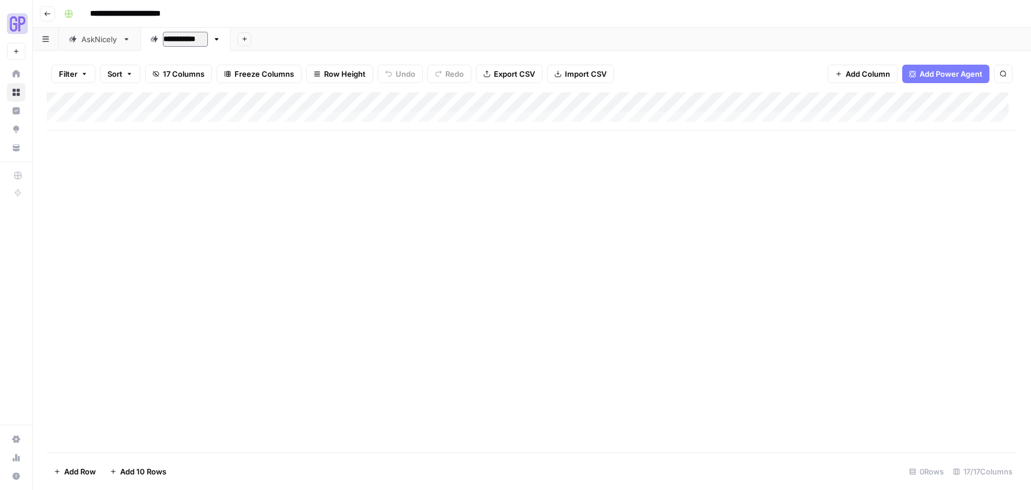
type input "**********"
click at [283, 227] on div "Add Column" at bounding box center [532, 272] width 970 height 360
click at [345, 101] on div "Add Column" at bounding box center [532, 111] width 970 height 38
click at [525, 191] on div "Add Column" at bounding box center [532, 272] width 970 height 360
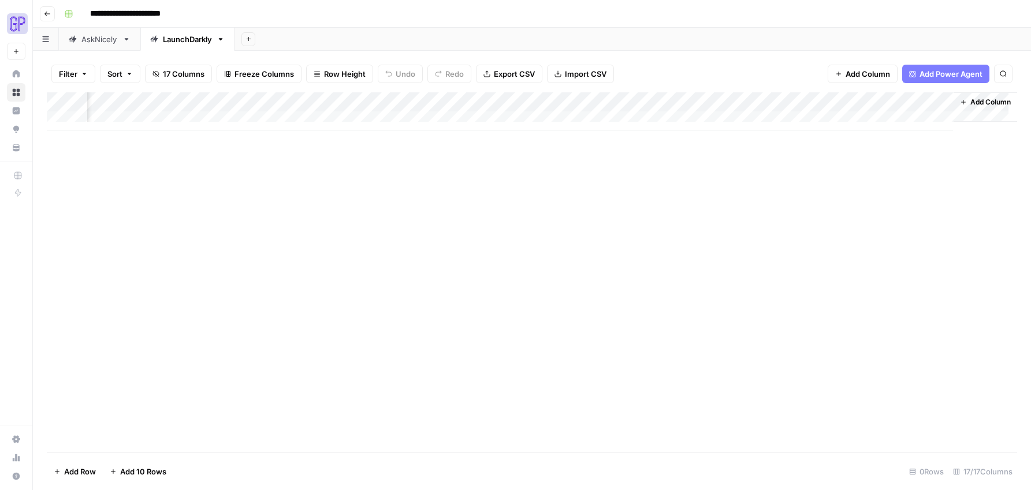
drag, startPoint x: 436, startPoint y: 105, endPoint x: 492, endPoint y: 101, distance: 56.1
click at [447, 105] on div "Add Column" at bounding box center [532, 111] width 970 height 38
click at [544, 102] on div "Add Column" at bounding box center [532, 111] width 970 height 38
click at [312, 274] on div "Add Column" at bounding box center [532, 272] width 970 height 360
click at [546, 98] on div "Add Column" at bounding box center [532, 111] width 970 height 38
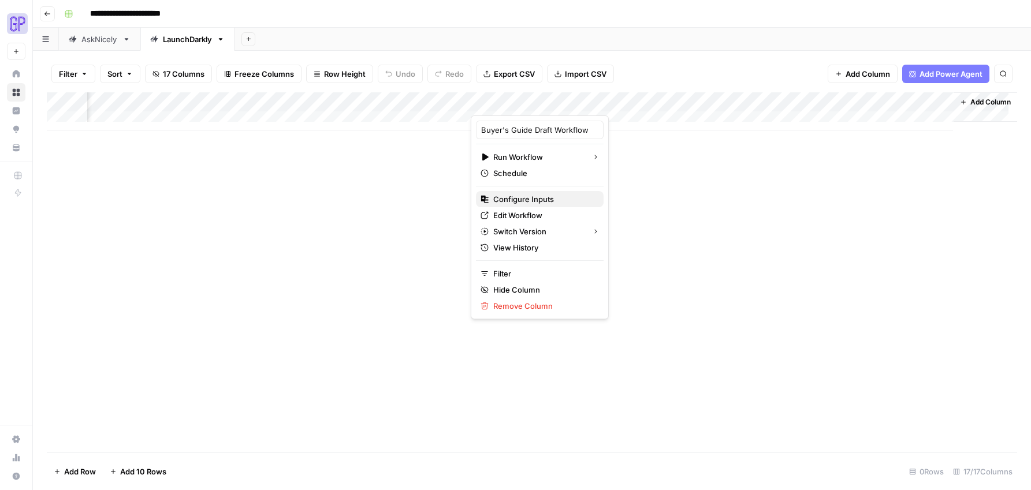
click at [511, 201] on span "Configure Inputs" at bounding box center [543, 199] width 101 height 12
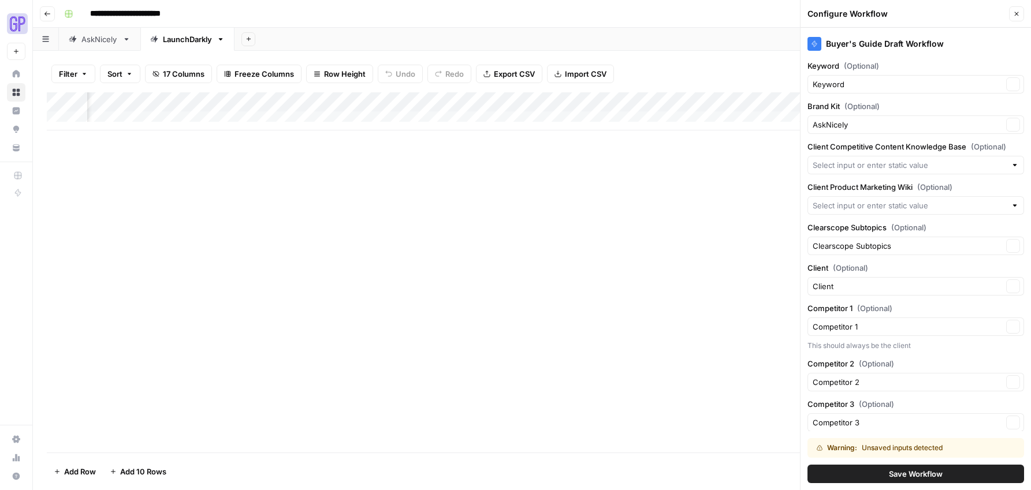
type input "AskNicely Competitive Content Database"
type input "AskNicely Product Marketing Wiki"
click at [848, 167] on input "Client Competitive Content Knowledge Base (Optional)" at bounding box center [907, 165] width 190 height 12
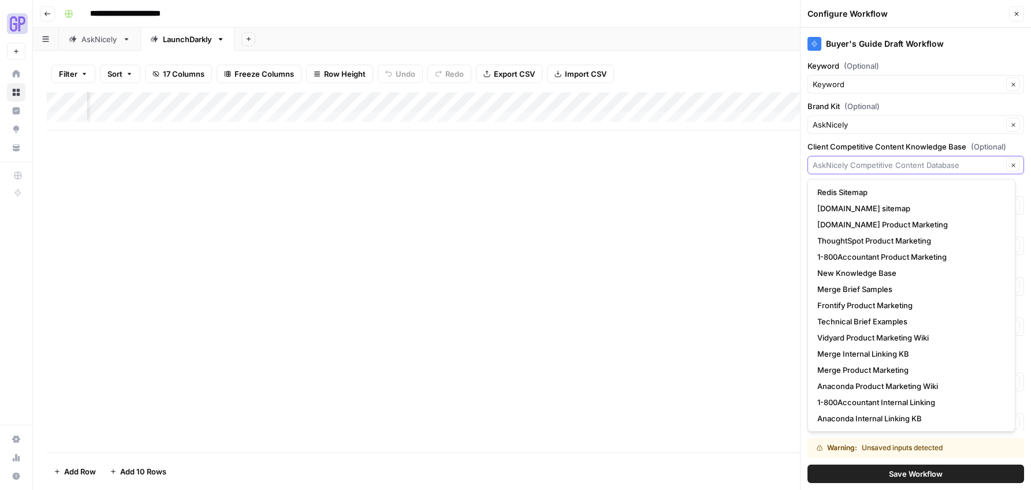
click at [848, 167] on input "Client Competitive Content Knowledge Base (Optional)" at bounding box center [907, 165] width 190 height 12
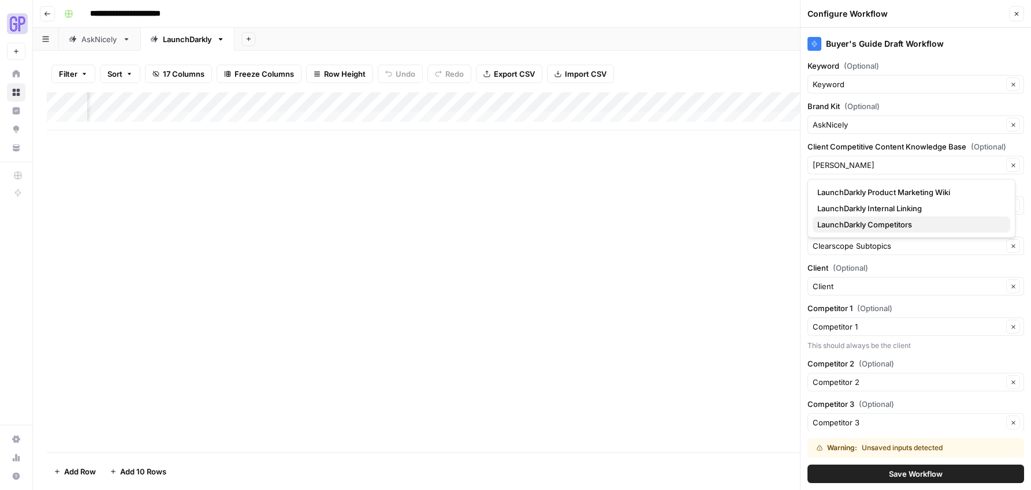
click at [850, 226] on span "LaunchDarkly Competitors" at bounding box center [909, 225] width 184 height 12
type input "LaunchDarkly Competitors"
click at [842, 207] on input "Client Product Marketing Wiki (Optional)" at bounding box center [907, 206] width 190 height 12
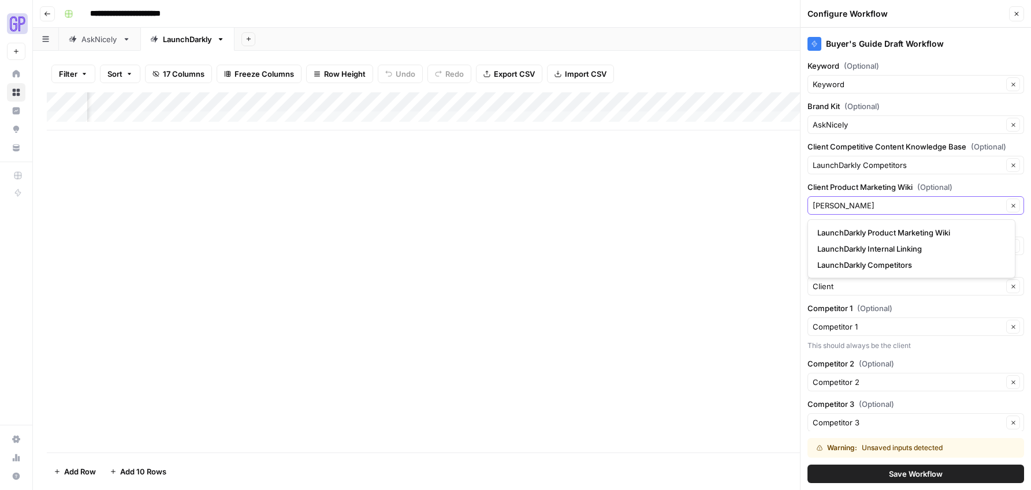
scroll to position [2, 0]
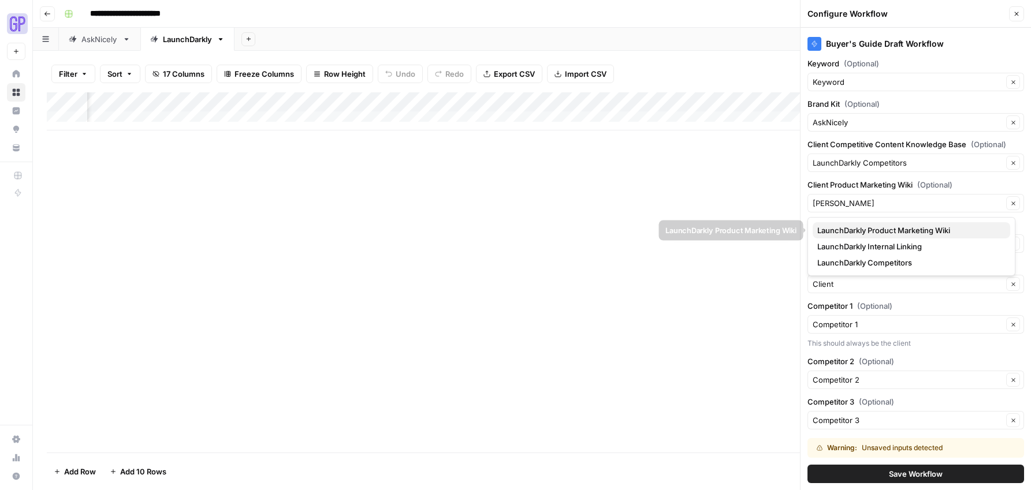
click at [871, 232] on span "LaunchDarkly Product Marketing Wiki" at bounding box center [909, 231] width 184 height 12
type input "LaunchDarkly Product Marketing Wiki"
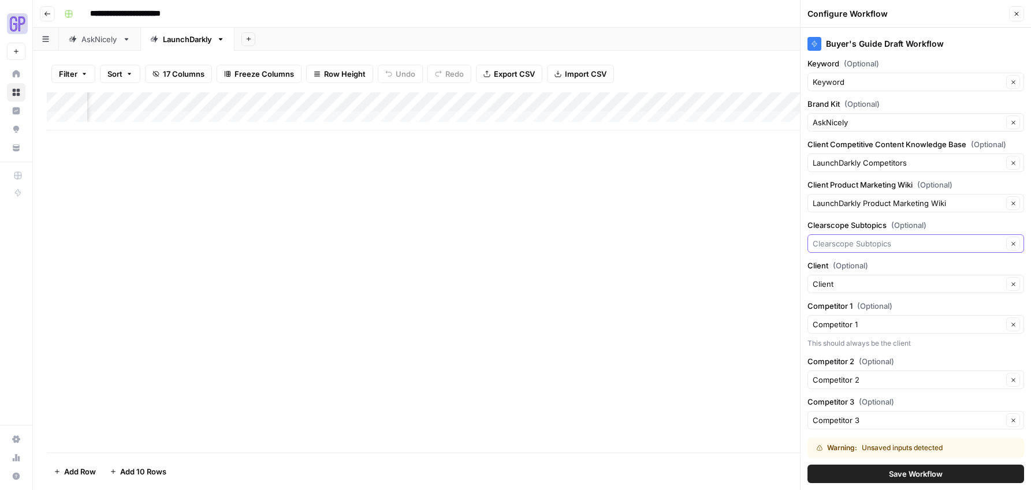
click at [856, 244] on input "Clearscope Subtopics (Optional)" at bounding box center [907, 244] width 190 height 12
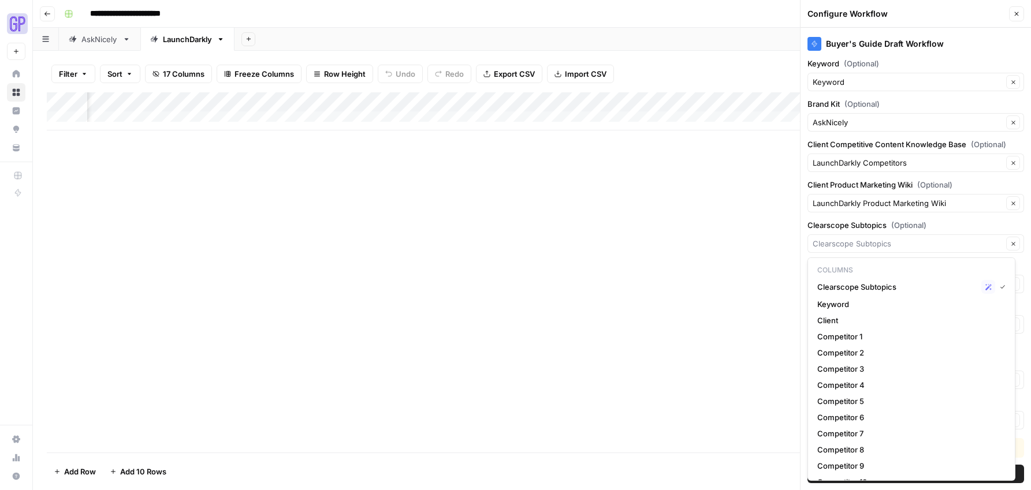
type input "Clearscope Subtopics"
click at [740, 282] on div "Add Column" at bounding box center [532, 272] width 970 height 360
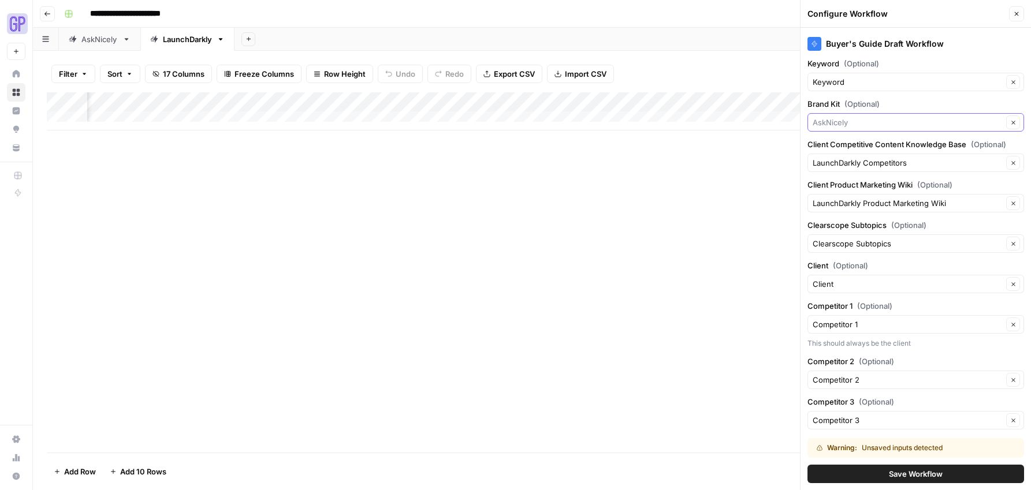
click at [855, 126] on input "Brand Kit (Optional)" at bounding box center [907, 123] width 190 height 12
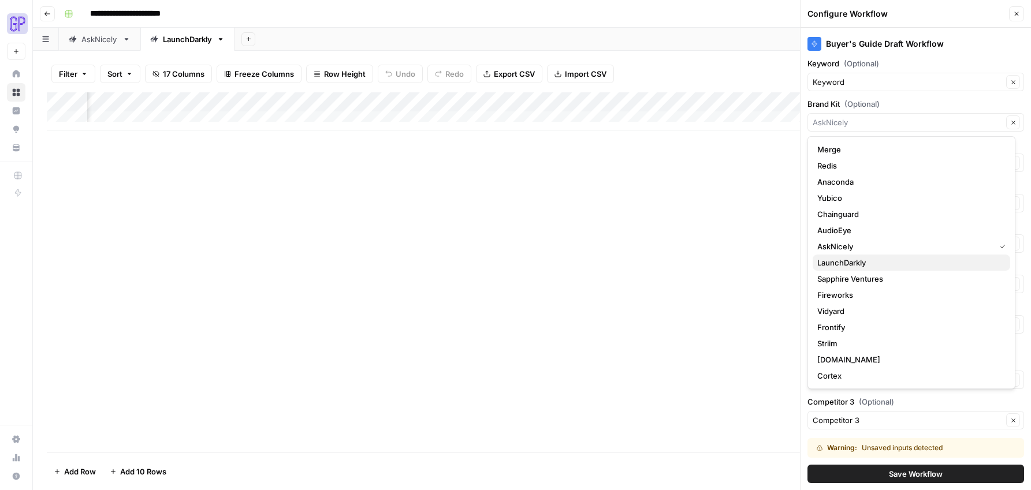
click at [833, 266] on span "LaunchDarkly" at bounding box center [909, 263] width 184 height 12
type input "LaunchDarkly"
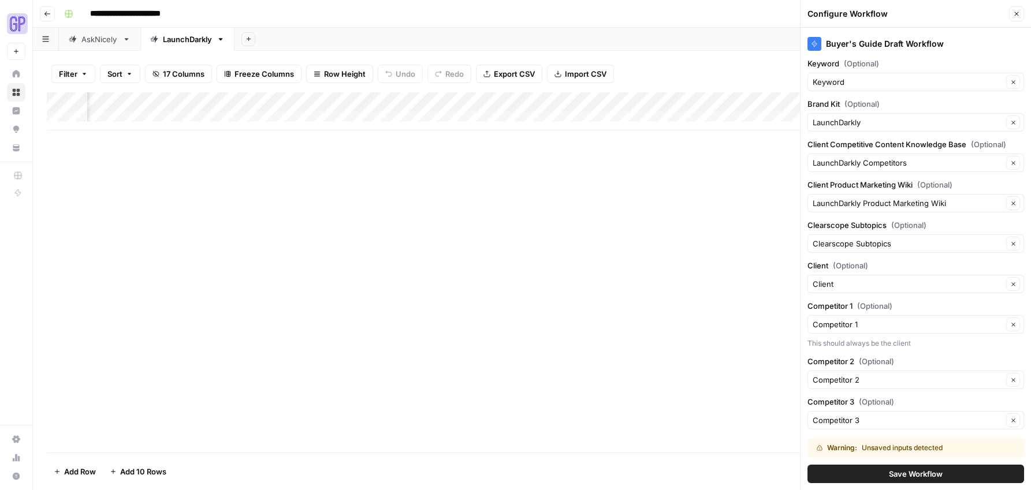
click at [912, 473] on span "Save Workflow" at bounding box center [916, 474] width 54 height 12
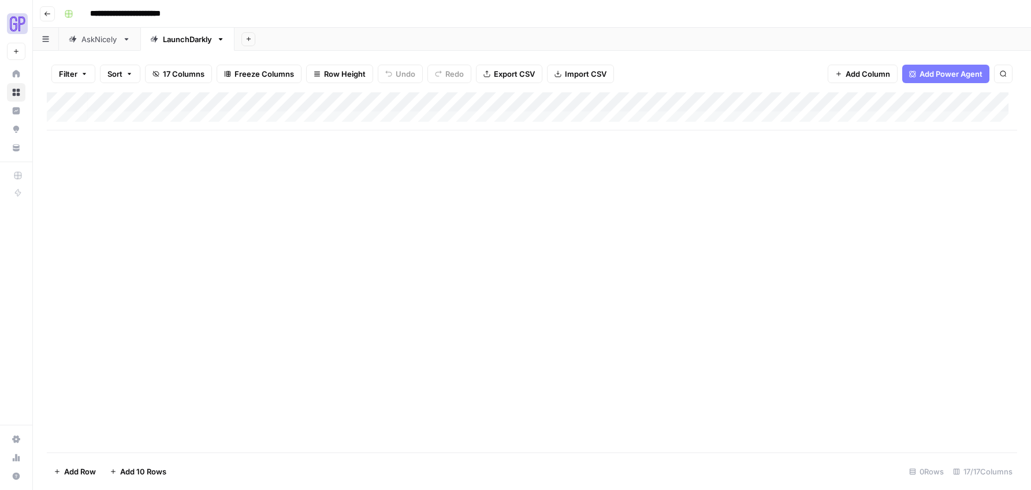
scroll to position [0, 0]
click at [147, 115] on div "Add Column" at bounding box center [532, 111] width 970 height 38
click at [146, 120] on textarea at bounding box center [179, 122] width 185 height 16
paste textarea "**********"
type textarea "**********"
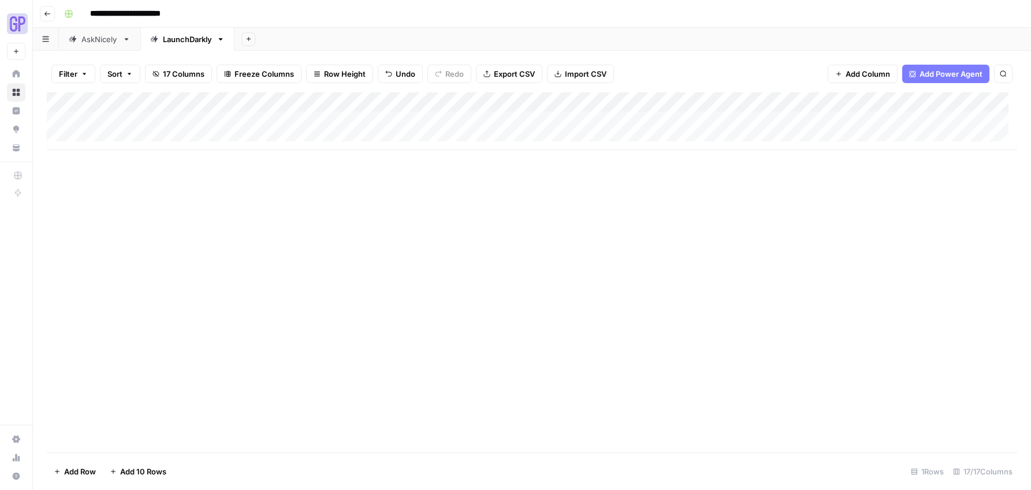
click at [185, 201] on div "Add Column" at bounding box center [532, 272] width 970 height 360
click at [249, 120] on div "Add Column" at bounding box center [532, 121] width 970 height 58
click at [248, 121] on div "Add Column" at bounding box center [532, 121] width 970 height 58
type textarea "**********"
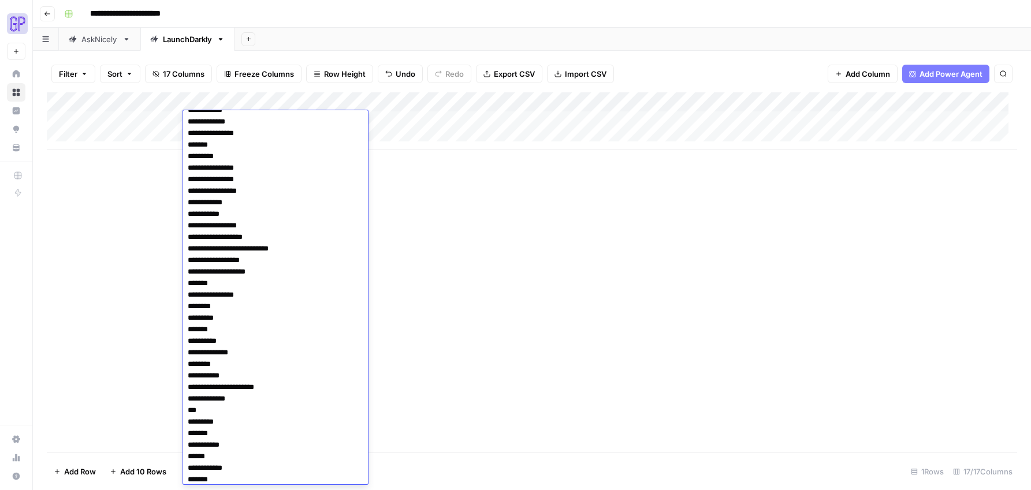
click at [506, 243] on div "Add Column" at bounding box center [532, 272] width 970 height 360
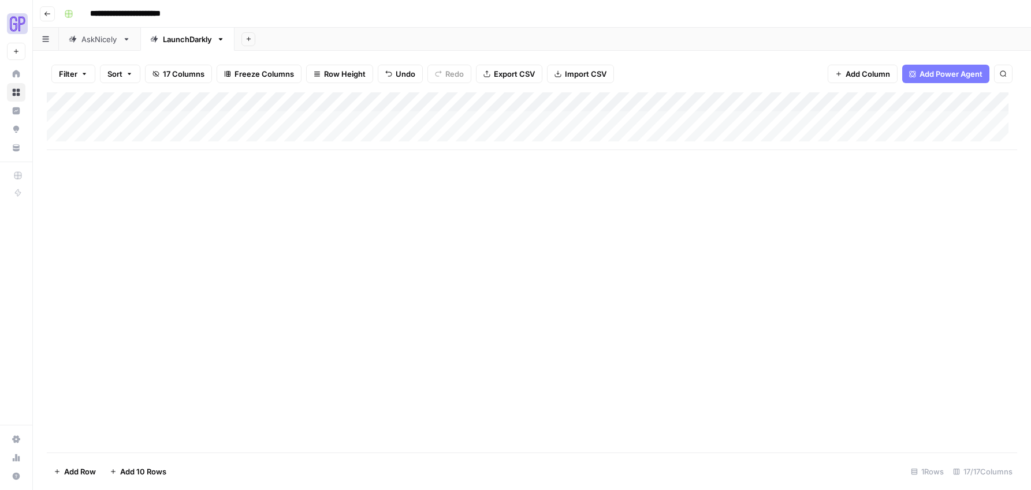
click at [342, 120] on div "Add Column" at bounding box center [532, 121] width 970 height 58
type textarea "**********"
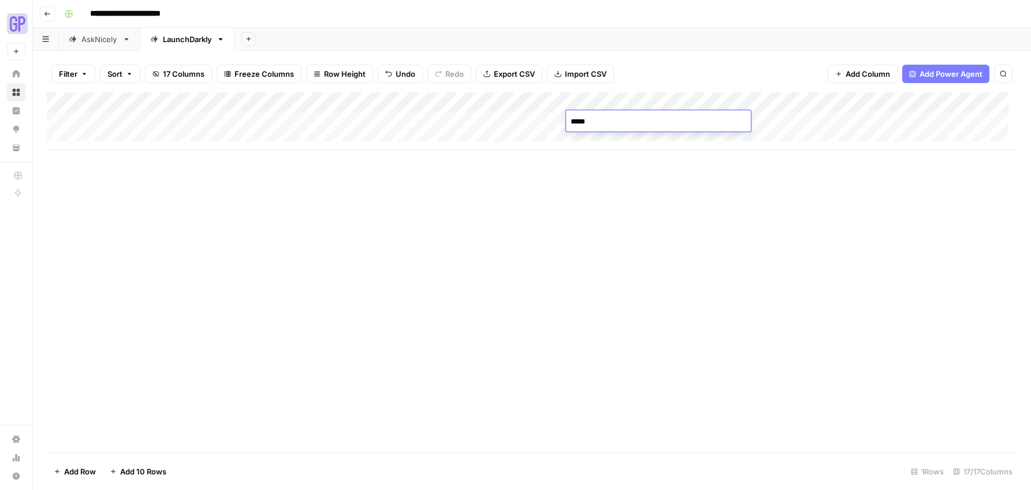
type textarea "******"
type textarea "*******"
type textarea "*********"
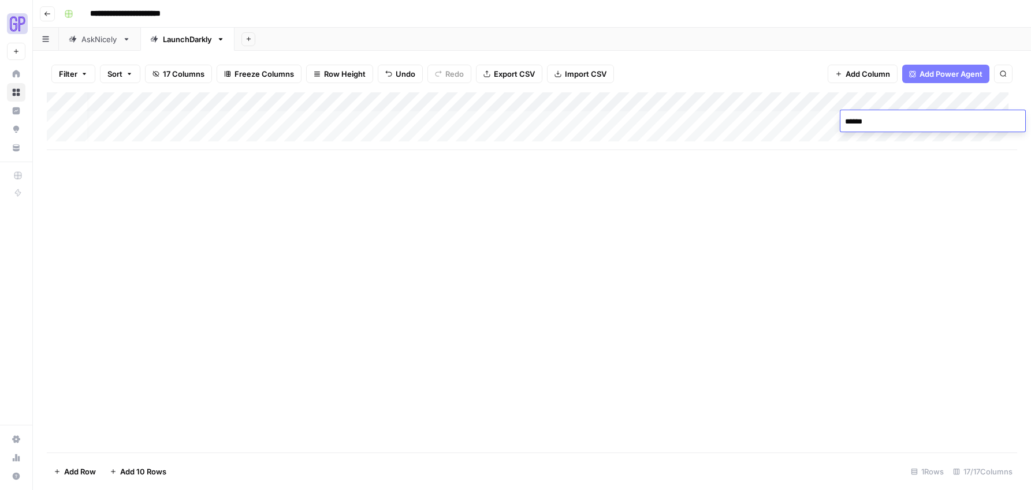
type textarea "*******"
click at [466, 310] on div "Add Column" at bounding box center [532, 272] width 970 height 360
click at [666, 122] on div "Add Column" at bounding box center [532, 121] width 970 height 58
